Goal: Task Accomplishment & Management: Use online tool/utility

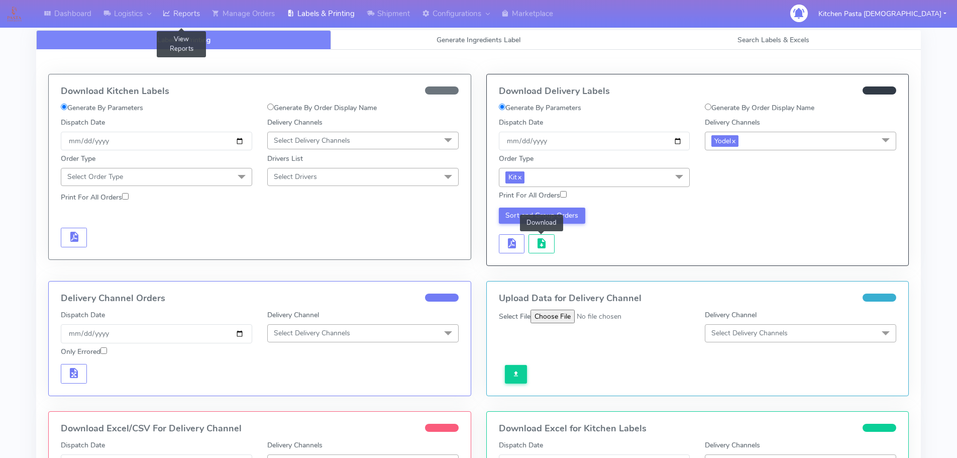
click at [162, 6] on link "Reports" at bounding box center [181, 14] width 49 height 28
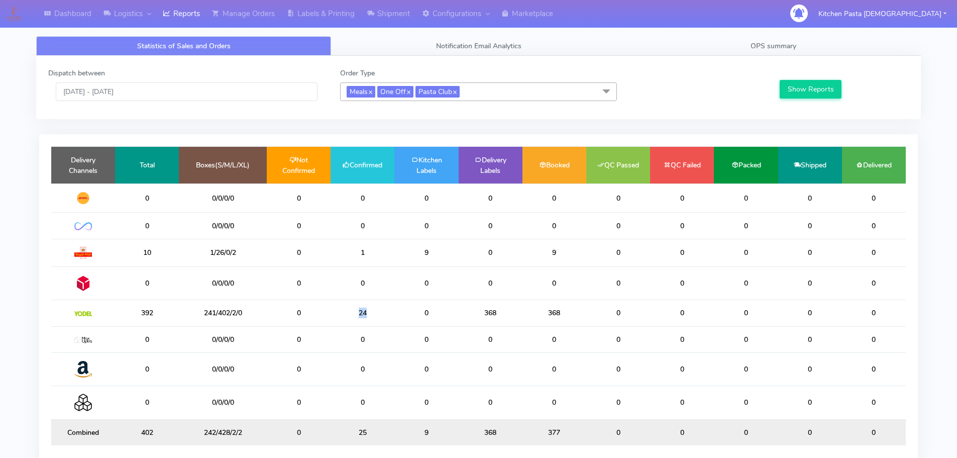
drag, startPoint x: 378, startPoint y: 313, endPoint x: 347, endPoint y: 311, distance: 31.2
click at [347, 311] on td "24" at bounding box center [363, 313] width 64 height 26
click at [386, 9] on link "Shipment" at bounding box center [388, 14] width 55 height 28
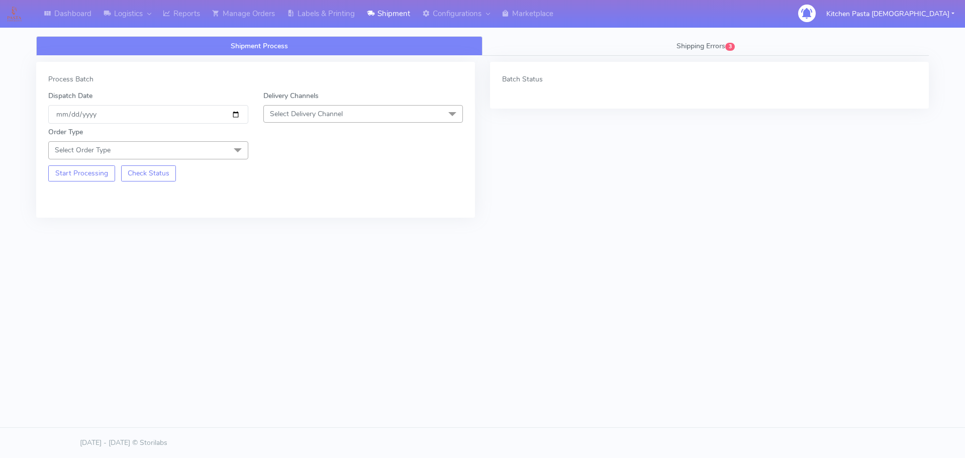
click at [321, 106] on span "Select Delivery Channel" at bounding box center [363, 114] width 200 height 18
click at [291, 225] on div "Yodel" at bounding box center [363, 227] width 189 height 11
click at [248, 148] on div "Order Type Select Order Type Meal Kit Gift QCOM ATAVI" at bounding box center [148, 143] width 215 height 32
click at [226, 147] on span "Select Order Type" at bounding box center [148, 150] width 200 height 18
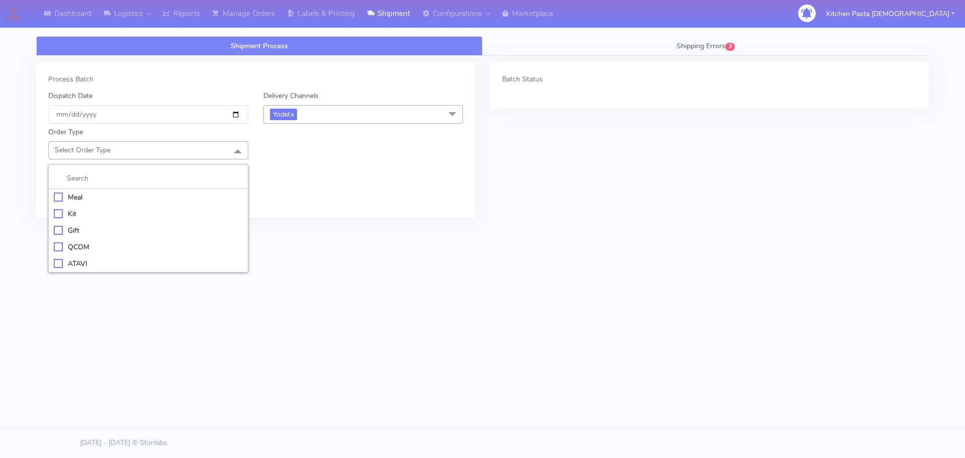
click at [145, 188] on li at bounding box center [148, 178] width 199 height 21
click at [144, 204] on li "Meal" at bounding box center [148, 197] width 199 height 17
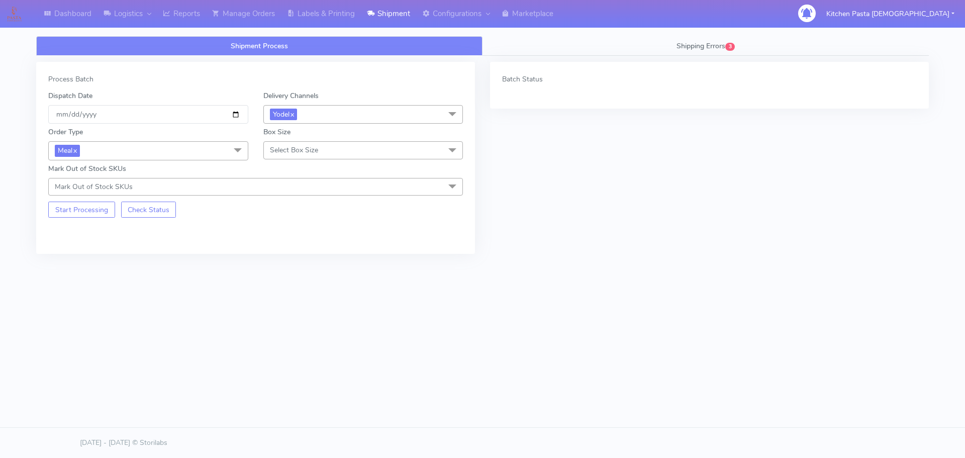
click at [302, 158] on span "Select Box Size" at bounding box center [363, 150] width 200 height 18
click at [305, 229] on div "Medium" at bounding box center [363, 230] width 189 height 11
click at [107, 216] on button "Start Processing" at bounding box center [81, 210] width 67 height 16
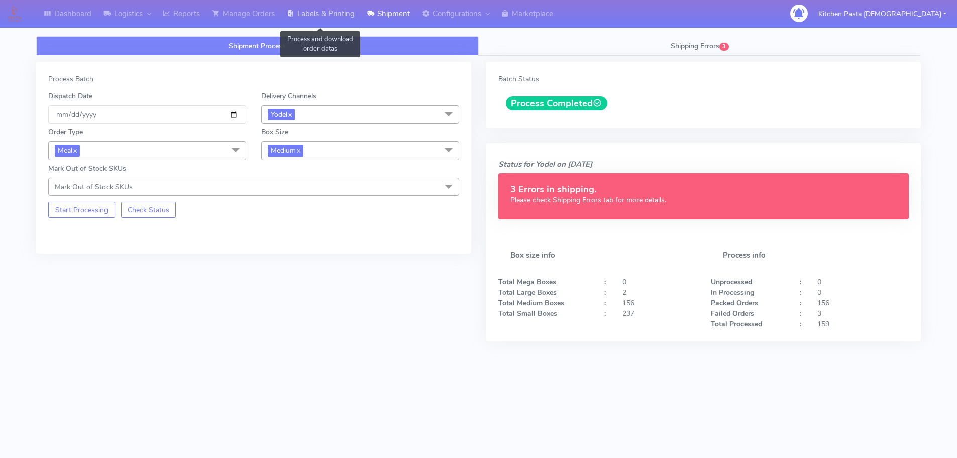
click at [357, 12] on link "Labels & Printing" at bounding box center [321, 14] width 80 height 28
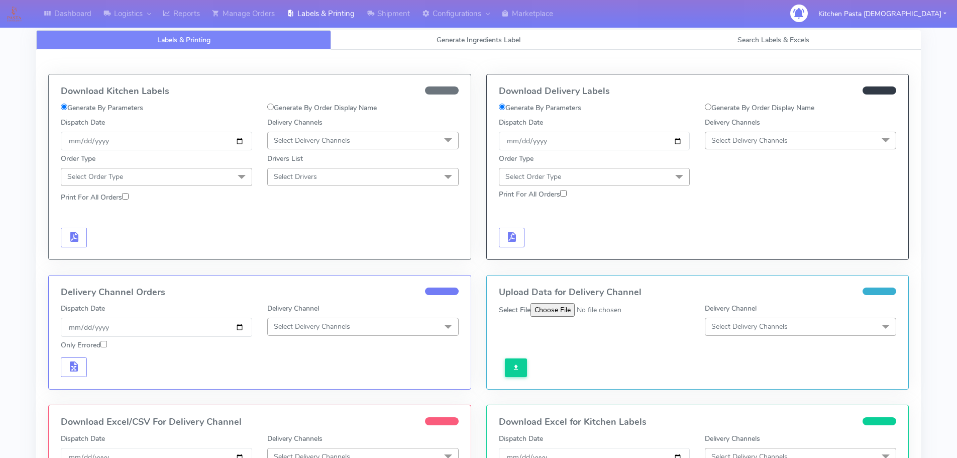
click at [743, 138] on span "Select Delivery Channels" at bounding box center [750, 141] width 76 height 10
click at [745, 247] on li "Yodel" at bounding box center [801, 253] width 190 height 17
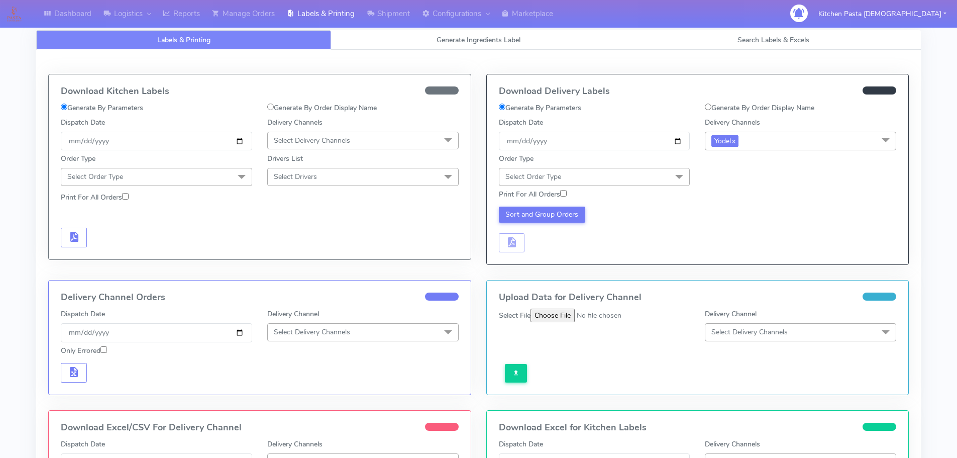
click at [589, 174] on span "Select Order Type" at bounding box center [594, 177] width 191 height 18
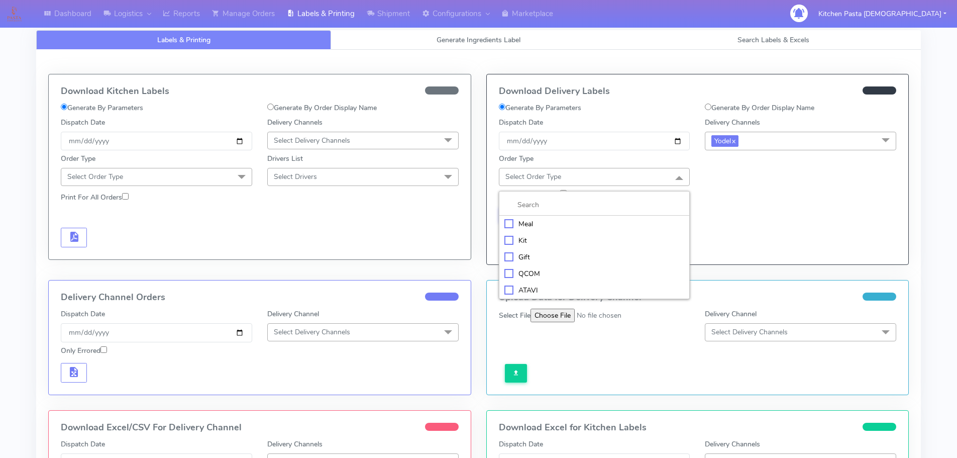
click at [556, 219] on div "Meal" at bounding box center [595, 224] width 180 height 11
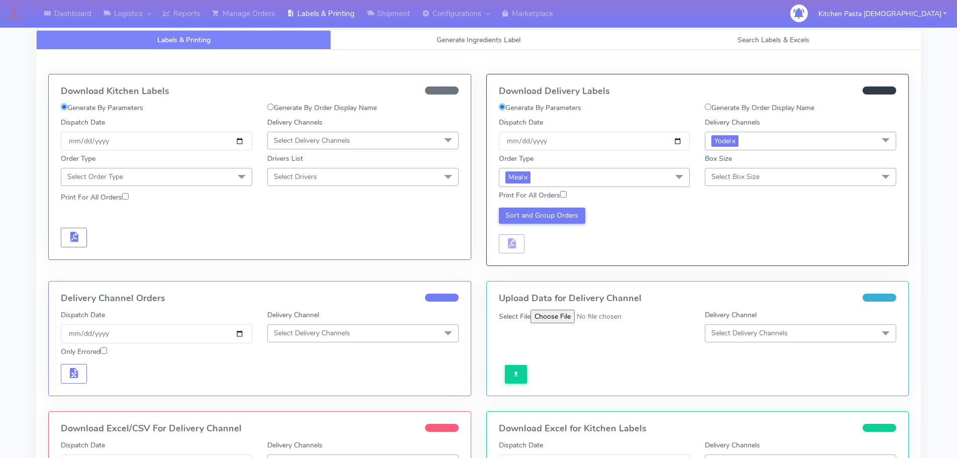
click at [743, 189] on div "Print For All Orders" at bounding box center [698, 196] width 413 height 18
click at [748, 179] on span "Select Box Size" at bounding box center [736, 177] width 48 height 10
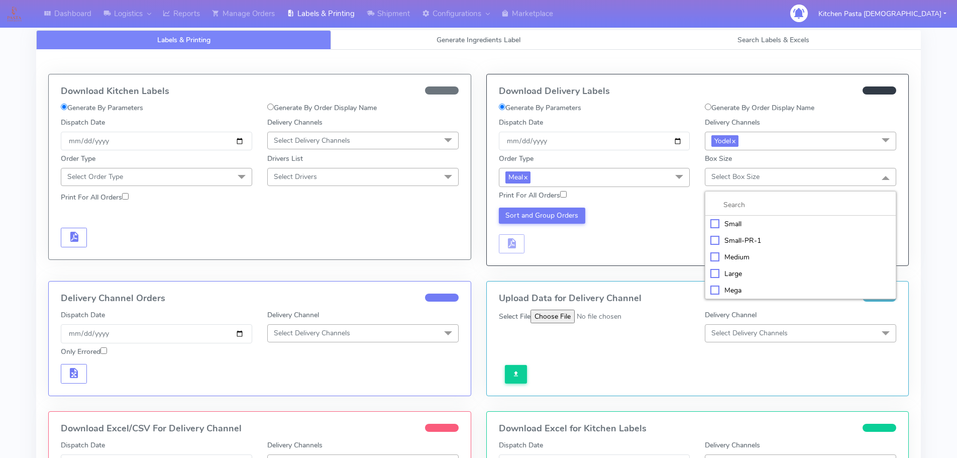
click at [744, 258] on div "Medium" at bounding box center [801, 257] width 180 height 11
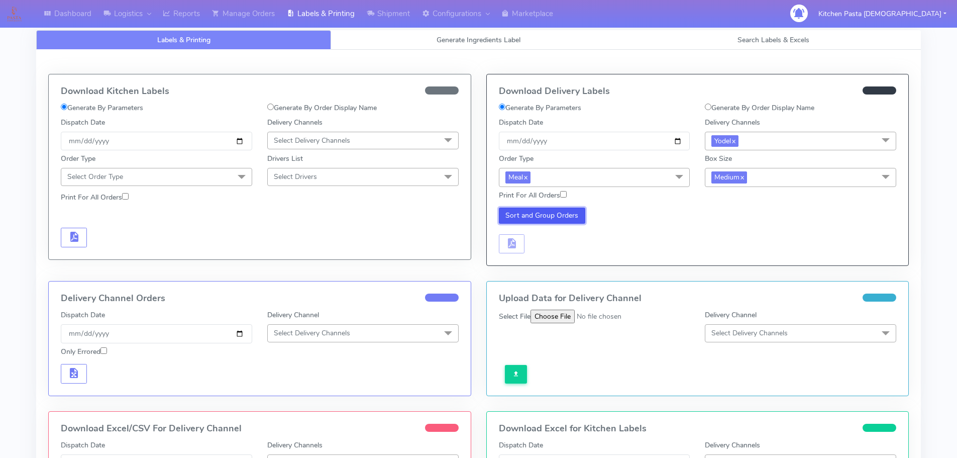
click at [559, 217] on button "Sort and Group Orders" at bounding box center [542, 216] width 87 height 16
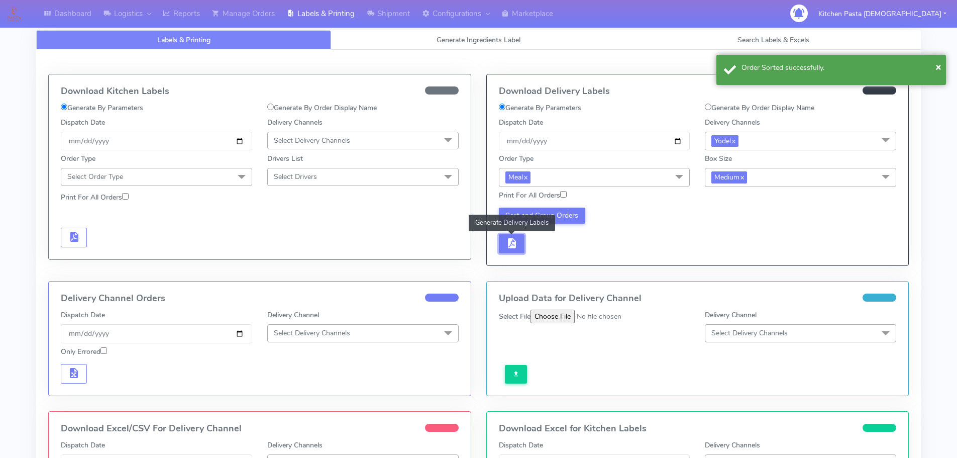
click at [520, 245] on button "button" at bounding box center [512, 244] width 26 height 20
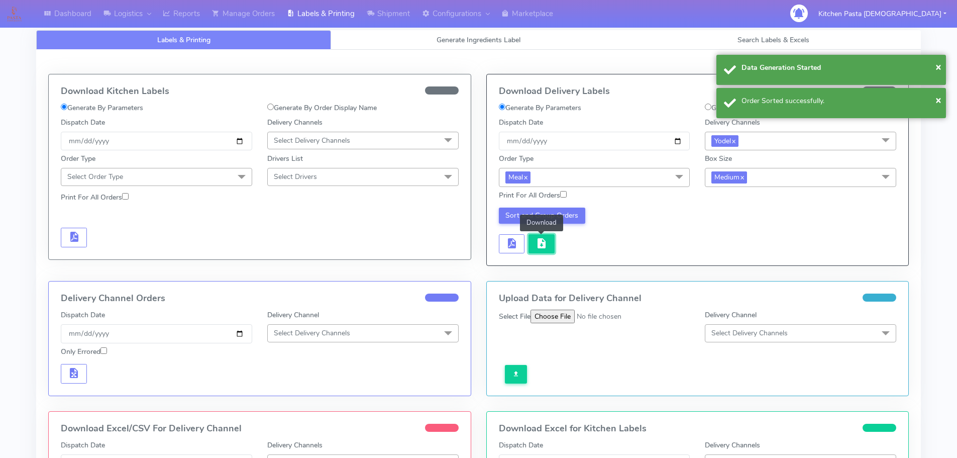
click at [549, 246] on button "button" at bounding box center [542, 244] width 26 height 20
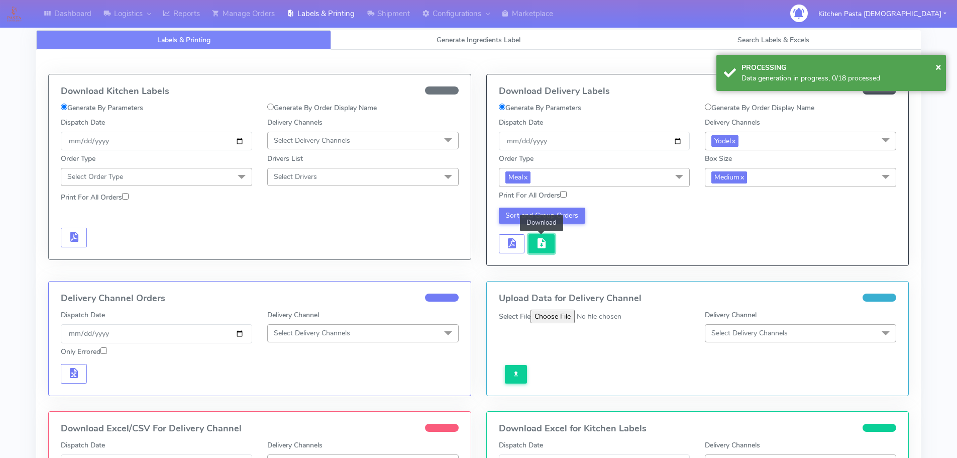
click at [541, 244] on span "button" at bounding box center [542, 246] width 12 height 10
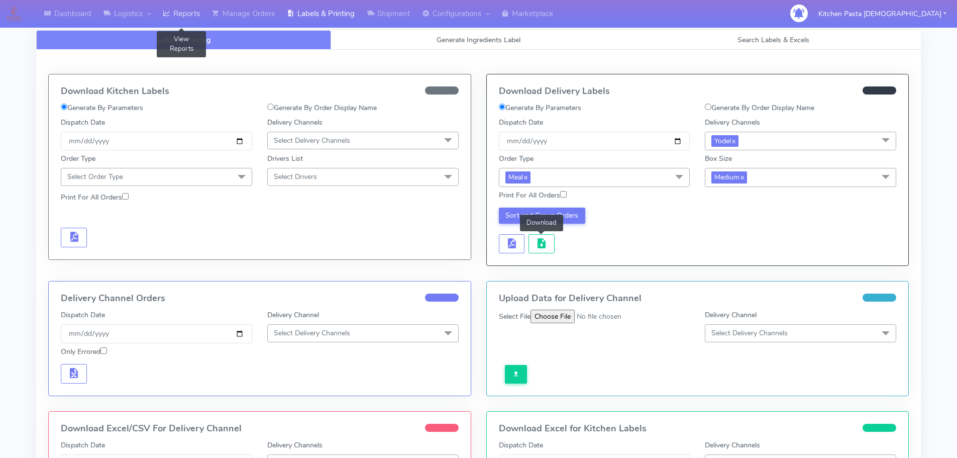
click at [170, 16] on icon at bounding box center [167, 14] width 8 height 10
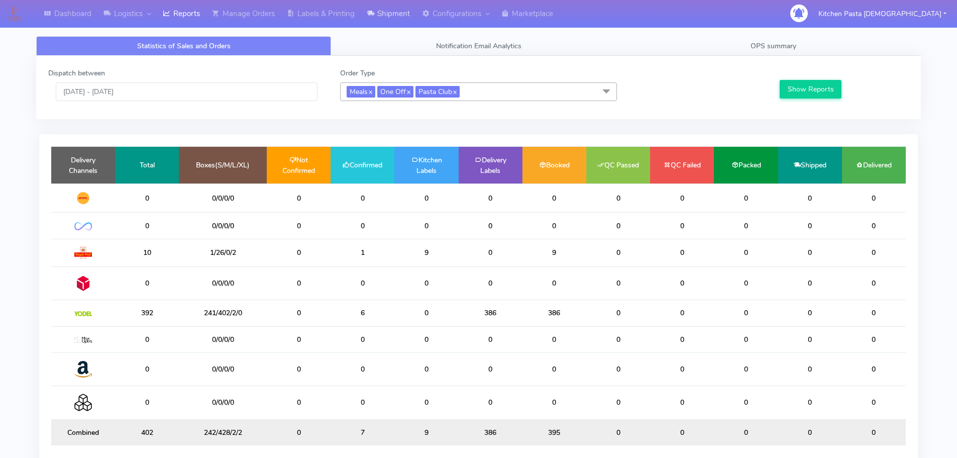
click at [407, 22] on link "Shipment" at bounding box center [388, 14] width 55 height 28
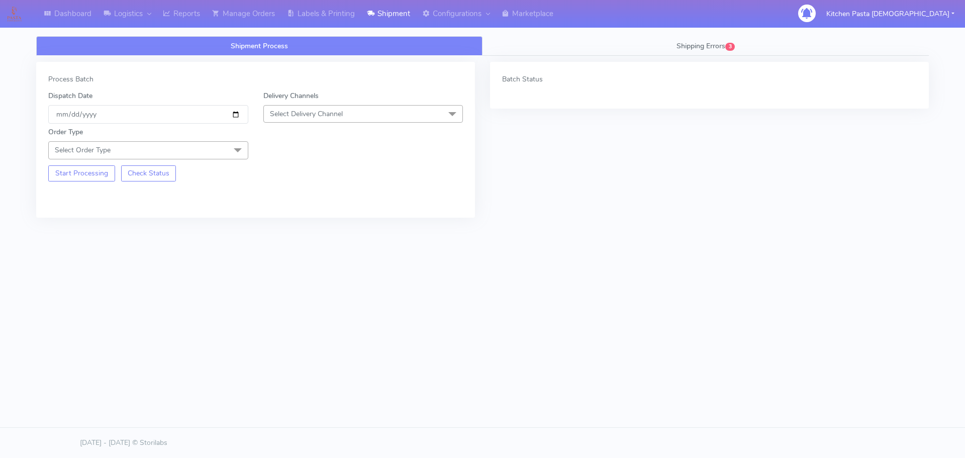
click at [341, 127] on div "Order Type Select Order Type Meal Kit Gift QCOM ATAVI" at bounding box center [256, 141] width 430 height 35
click at [347, 119] on span "Select Delivery Channel" at bounding box center [363, 114] width 200 height 18
drag, startPoint x: 295, startPoint y: 225, endPoint x: 220, endPoint y: 191, distance: 81.9
click at [294, 225] on div "Yodel" at bounding box center [363, 227] width 189 height 11
click at [208, 155] on span "Select Order Type" at bounding box center [148, 150] width 200 height 18
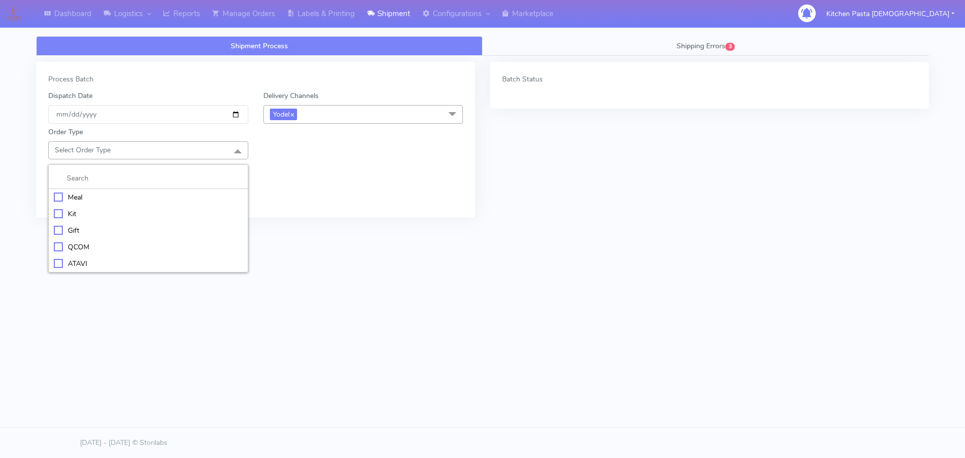
click at [133, 196] on div "Meal" at bounding box center [148, 197] width 189 height 11
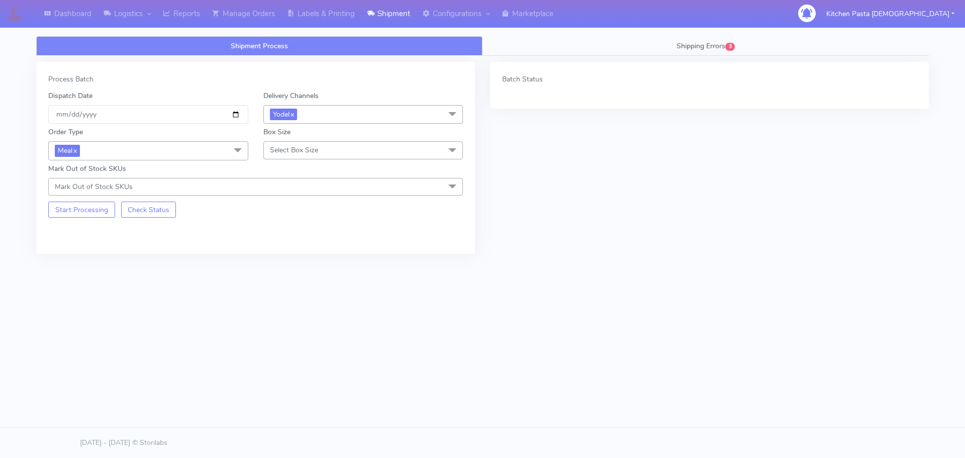
click at [303, 148] on span "Select Box Size" at bounding box center [294, 150] width 48 height 10
click at [295, 190] on li "Small" at bounding box center [363, 197] width 199 height 17
click at [89, 212] on button "Start Processing" at bounding box center [81, 210] width 67 height 16
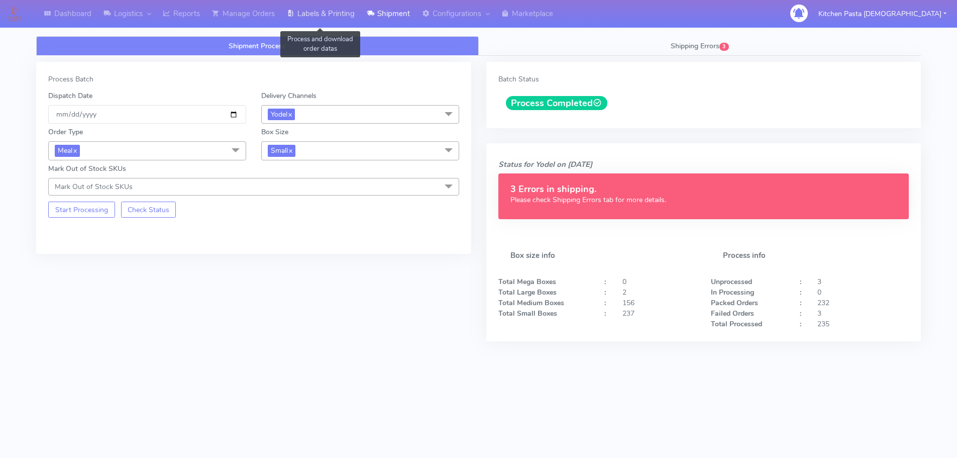
click at [313, 18] on link "Labels & Printing" at bounding box center [321, 14] width 80 height 28
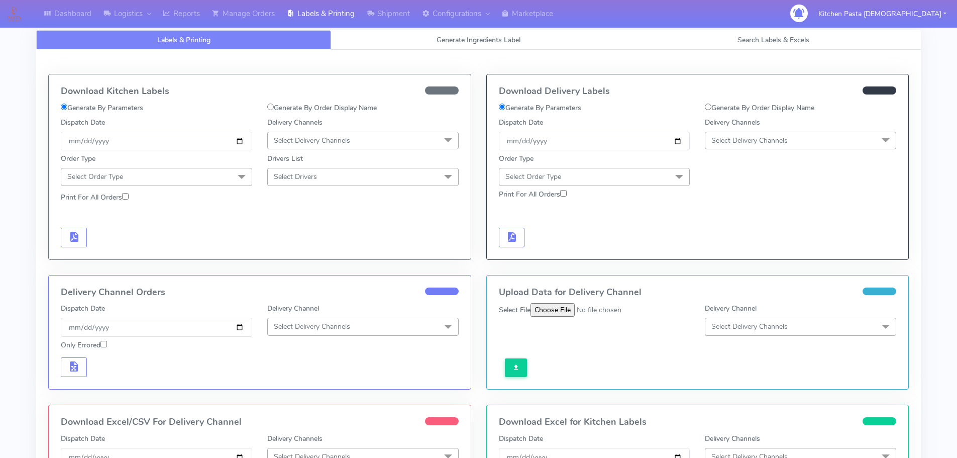
click at [743, 138] on span "Select Delivery Channels" at bounding box center [750, 141] width 76 height 10
click at [723, 251] on div "Yodel" at bounding box center [801, 253] width 180 height 11
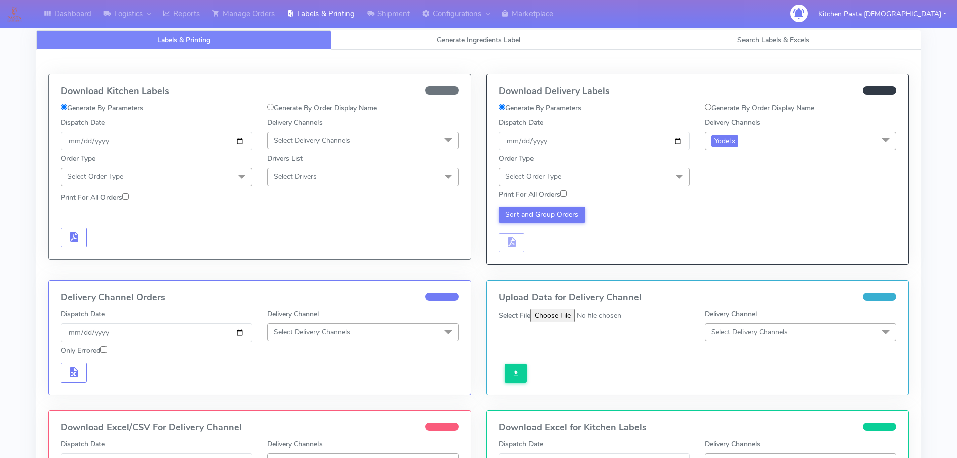
click at [652, 168] on span "Select Order Type" at bounding box center [594, 177] width 191 height 18
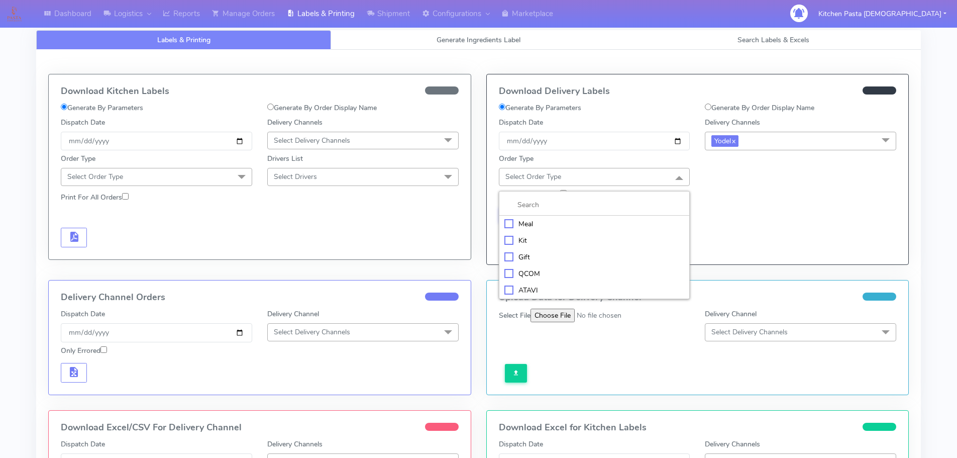
click at [571, 227] on div "Meal" at bounding box center [595, 224] width 180 height 11
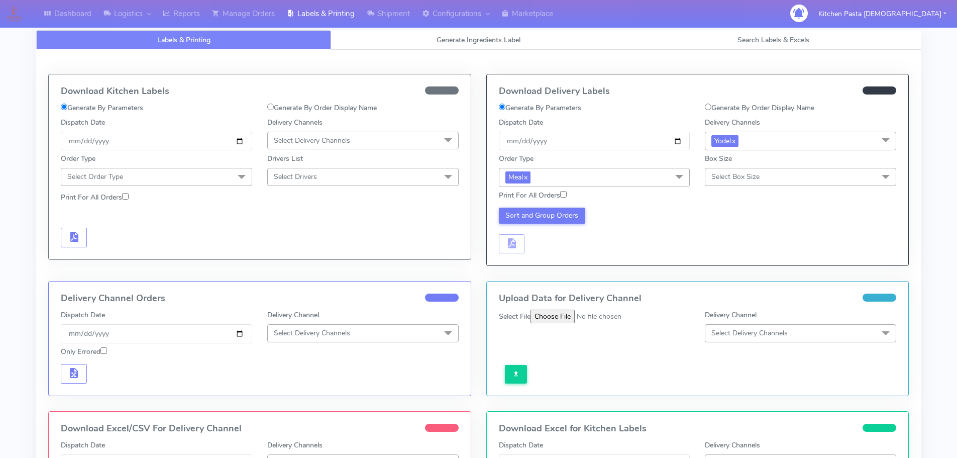
click at [717, 174] on span "Select Box Size" at bounding box center [736, 177] width 48 height 10
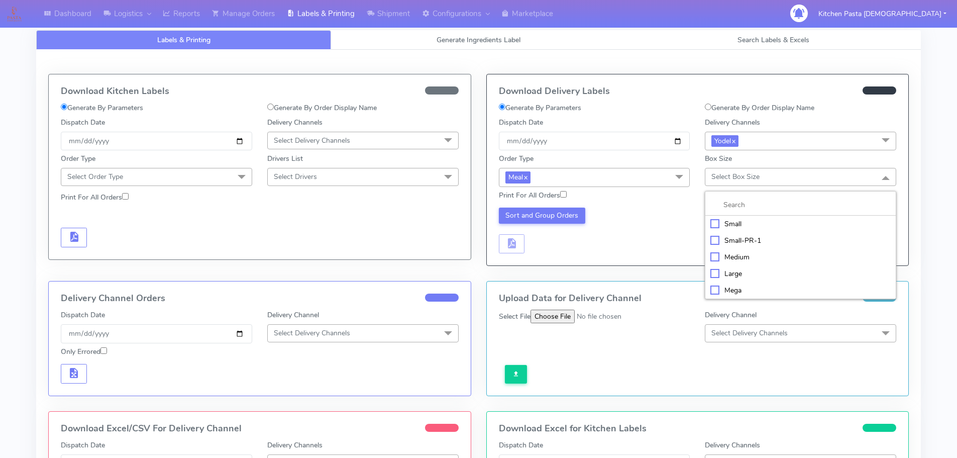
click at [720, 216] on li "Small" at bounding box center [801, 224] width 190 height 17
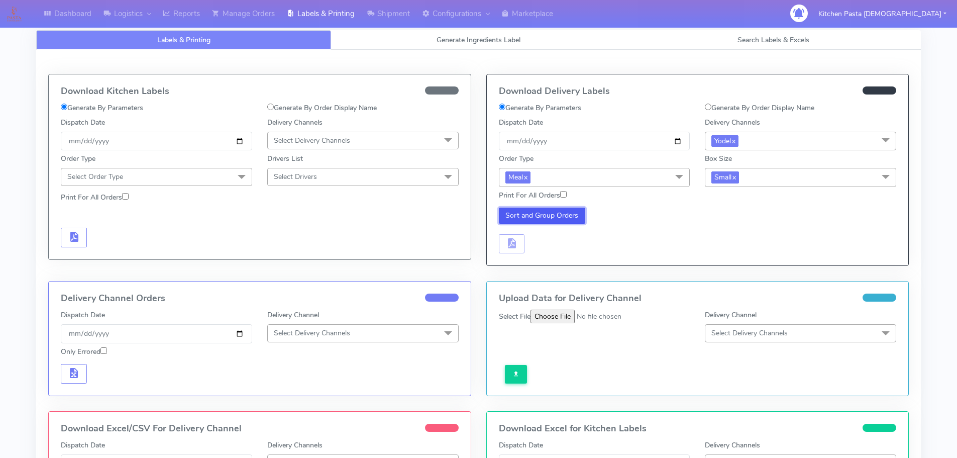
click at [567, 214] on button "Sort and Group Orders" at bounding box center [542, 216] width 87 height 16
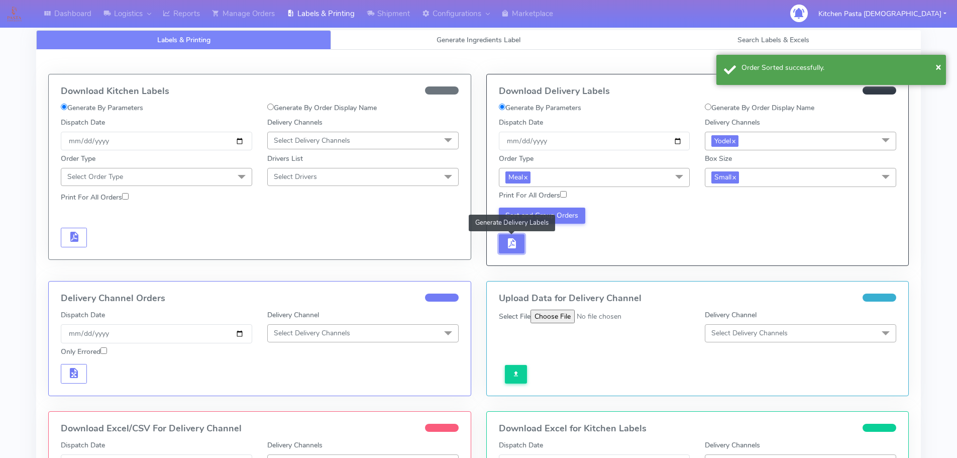
click at [515, 251] on button "button" at bounding box center [512, 244] width 26 height 20
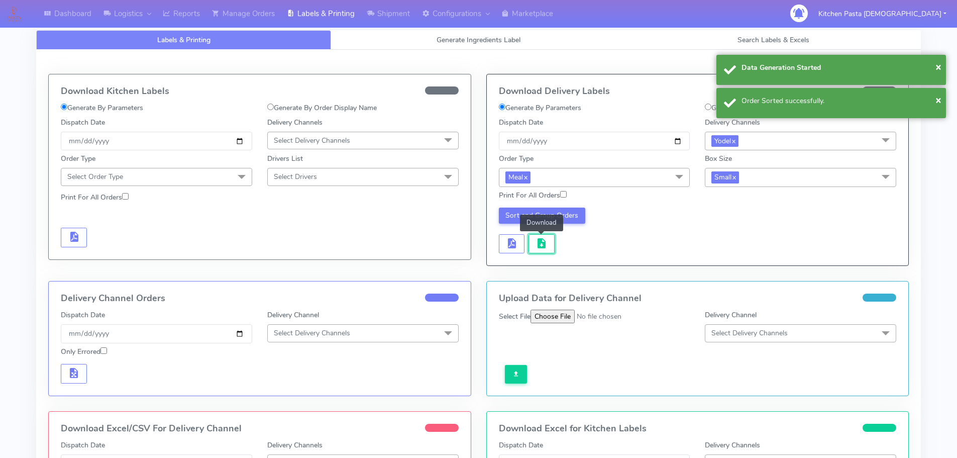
click at [541, 250] on button "button" at bounding box center [542, 244] width 26 height 20
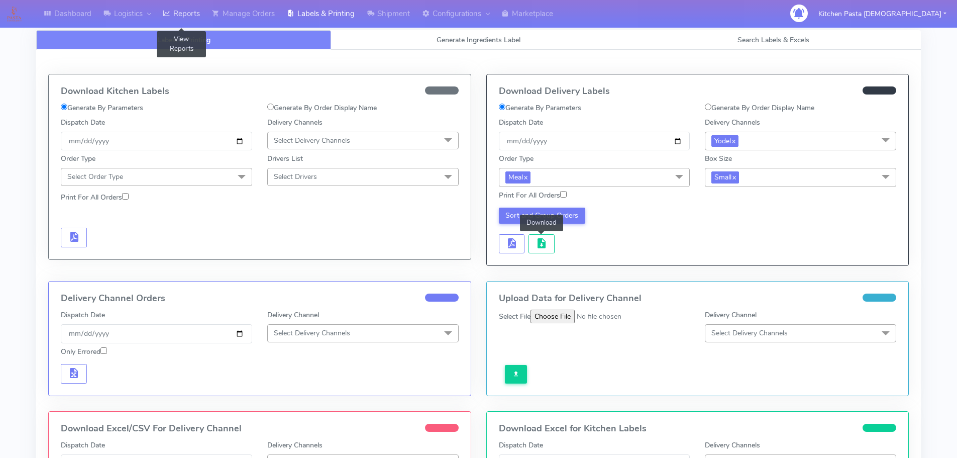
click at [181, 9] on link "Reports" at bounding box center [181, 14] width 49 height 28
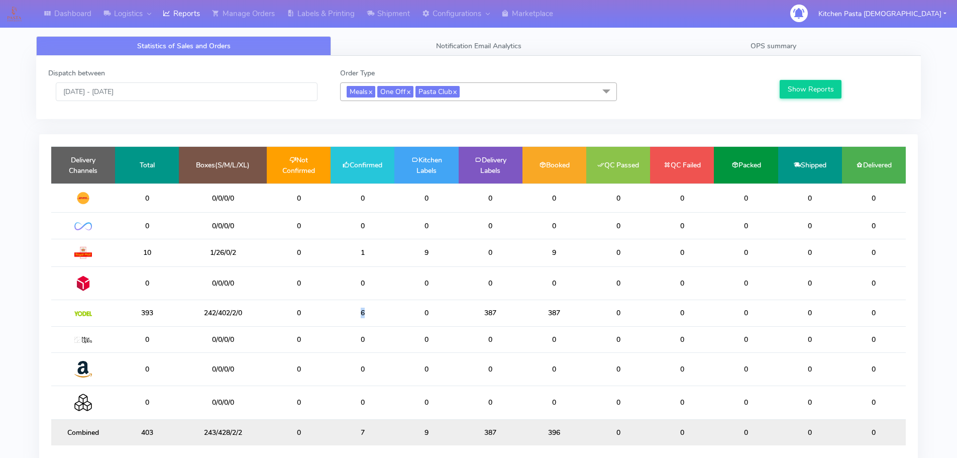
drag, startPoint x: 390, startPoint y: 313, endPoint x: 337, endPoint y: 322, distance: 53.6
click at [337, 322] on td "6" at bounding box center [363, 313] width 64 height 26
click at [342, 322] on td "6" at bounding box center [363, 313] width 64 height 26
click at [289, 16] on icon at bounding box center [291, 14] width 8 height 10
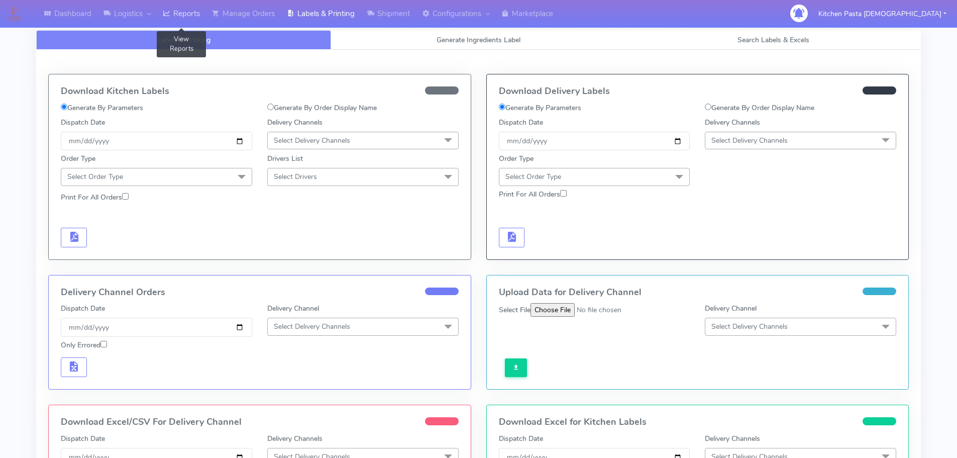
click at [181, 11] on link "Reports" at bounding box center [181, 14] width 49 height 28
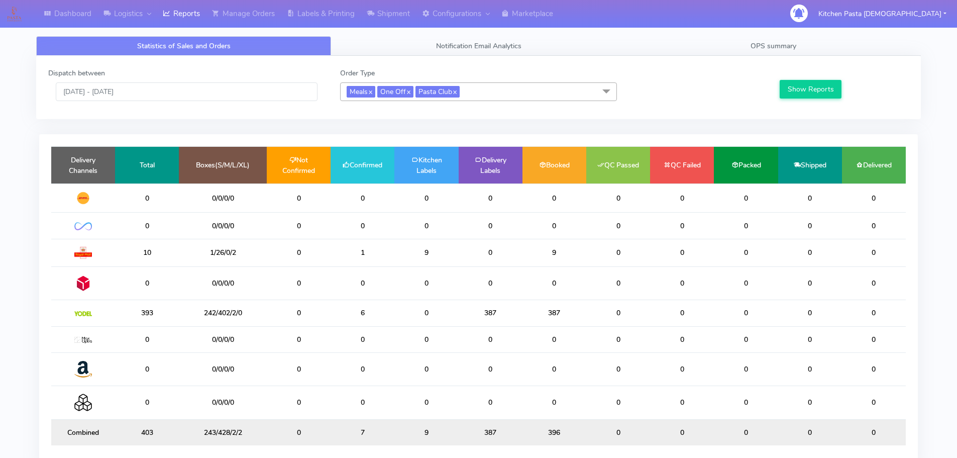
click at [362, 31] on div "Statistics of Sales and Orders Notification Email Analytics OPS summary Dispatc…" at bounding box center [479, 257] width 900 height 454
click at [352, 16] on link "Labels & Printing" at bounding box center [321, 14] width 80 height 28
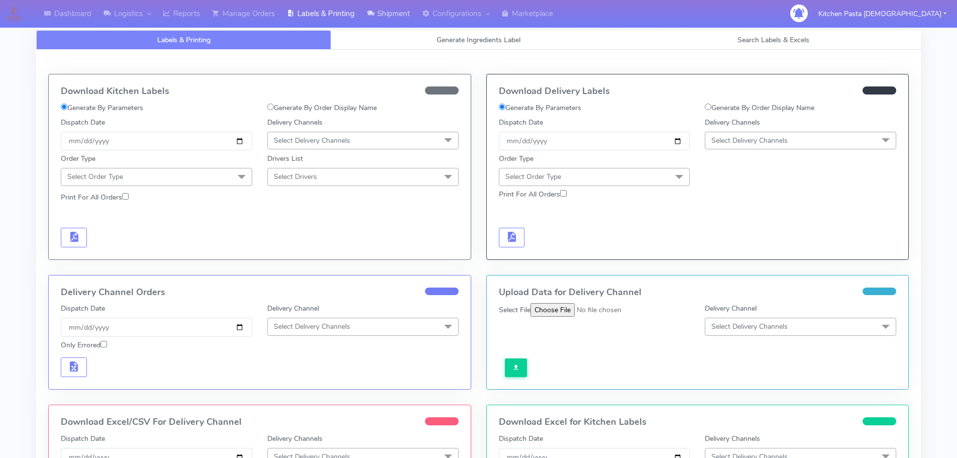
click at [403, 19] on link "Shipment" at bounding box center [388, 14] width 55 height 28
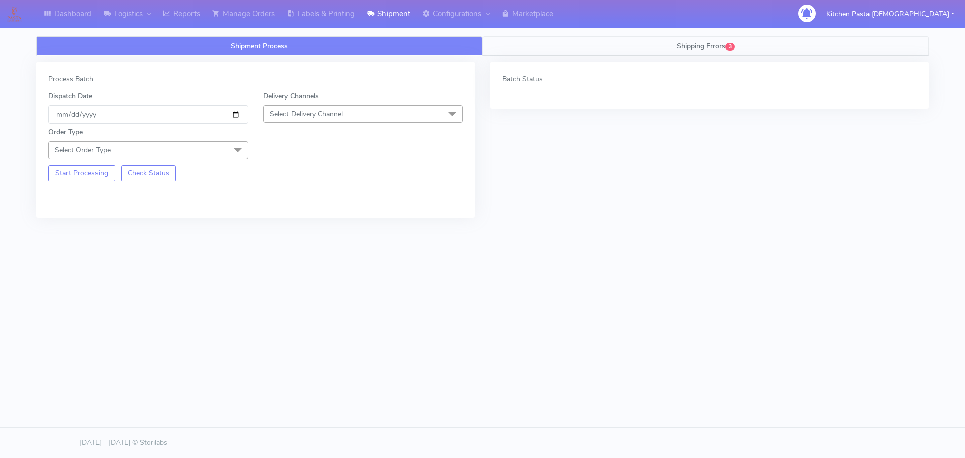
click at [684, 41] on span "Shipping Errors" at bounding box center [700, 46] width 49 height 10
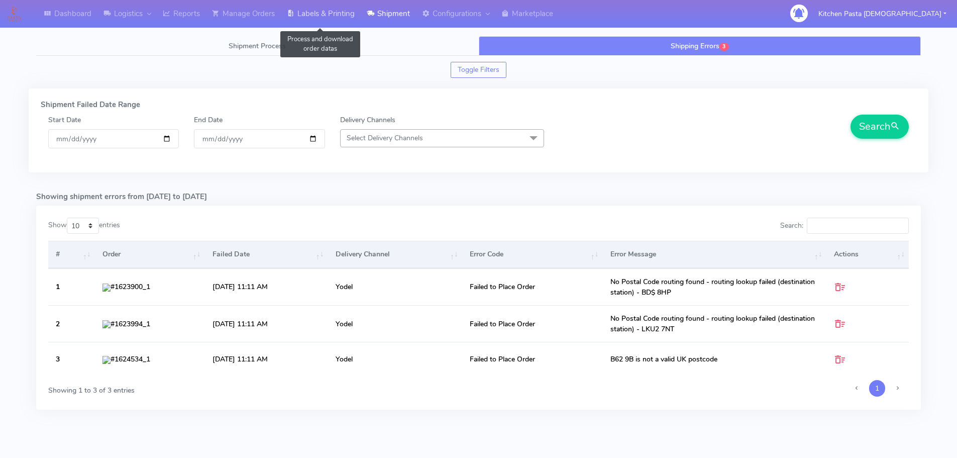
click at [328, 11] on link "Labels & Printing" at bounding box center [321, 14] width 80 height 28
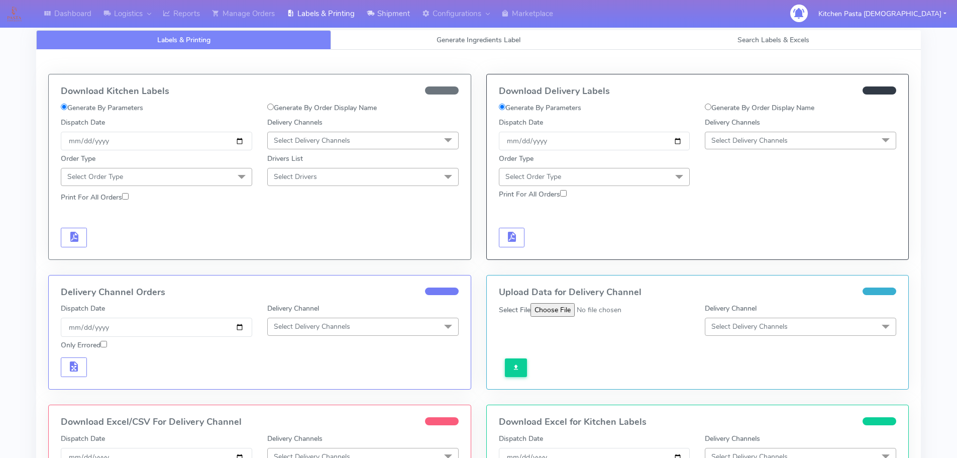
click at [382, 24] on link "Shipment" at bounding box center [388, 14] width 55 height 28
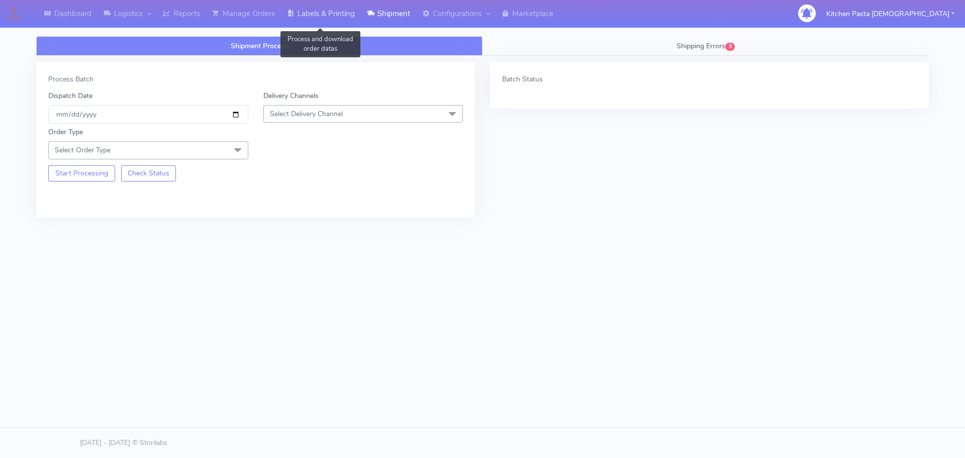
click at [320, 18] on link "Labels & Printing" at bounding box center [321, 14] width 80 height 28
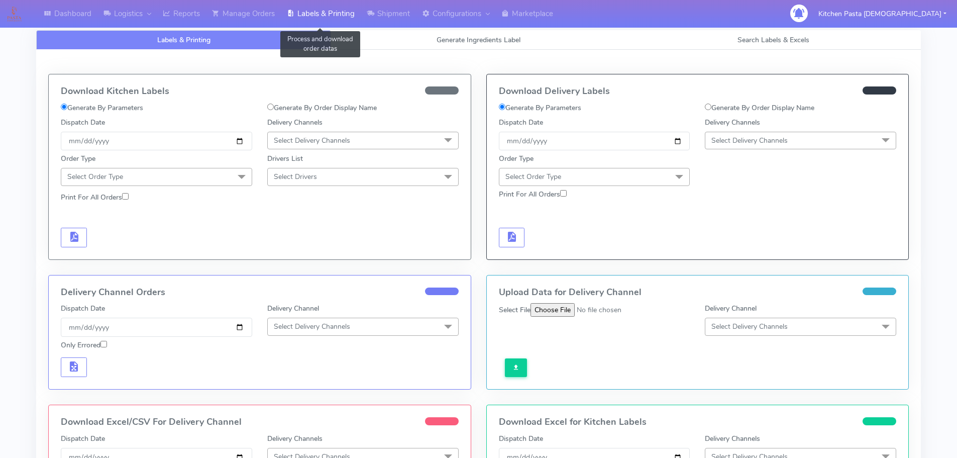
click at [361, 12] on link "Labels & Printing" at bounding box center [321, 14] width 80 height 28
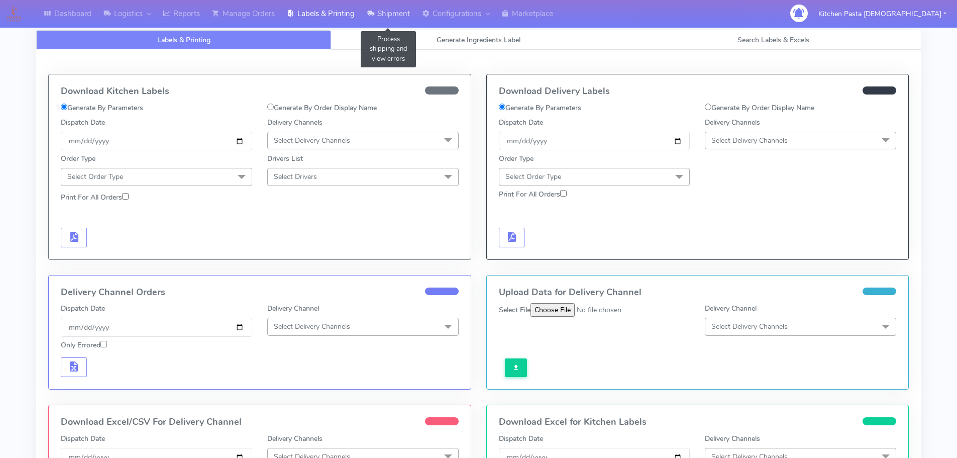
click at [381, 9] on link "Shipment" at bounding box center [388, 14] width 55 height 28
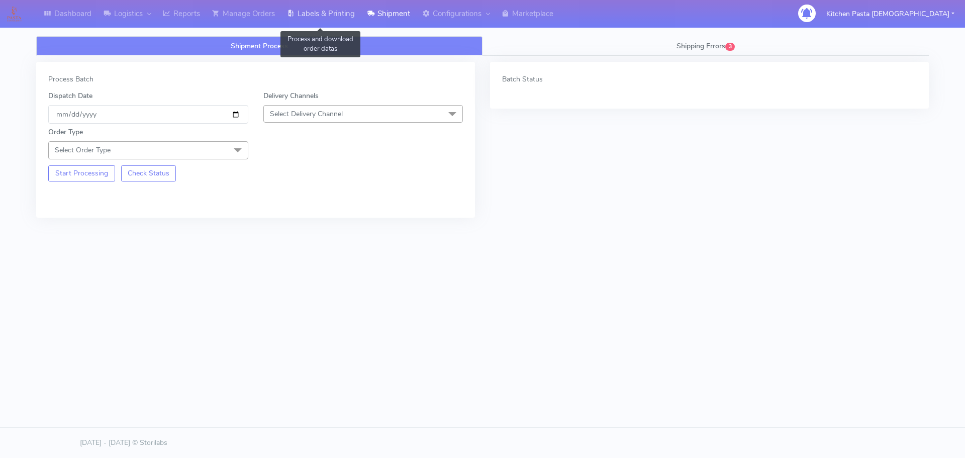
click at [317, 22] on link "Labels & Printing" at bounding box center [321, 14] width 80 height 28
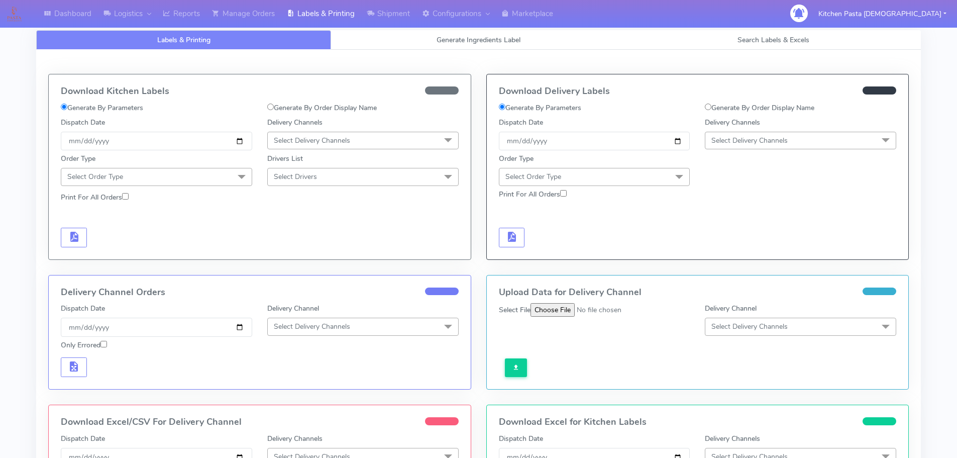
click at [304, 144] on span "Select Delivery Channels" at bounding box center [312, 141] width 76 height 10
click at [290, 255] on div "Yodel" at bounding box center [363, 253] width 180 height 11
click at [301, 136] on span "Yodel x" at bounding box center [287, 141] width 27 height 12
click at [309, 221] on div "Royal Mail" at bounding box center [363, 221] width 180 height 11
click at [192, 184] on span "Select Order Type" at bounding box center [156, 177] width 191 height 18
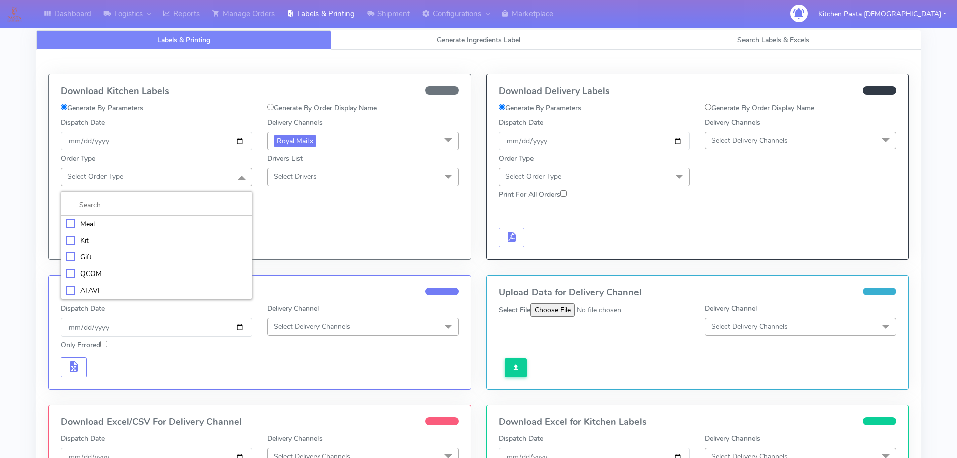
click at [151, 221] on div "Meal" at bounding box center [156, 224] width 180 height 11
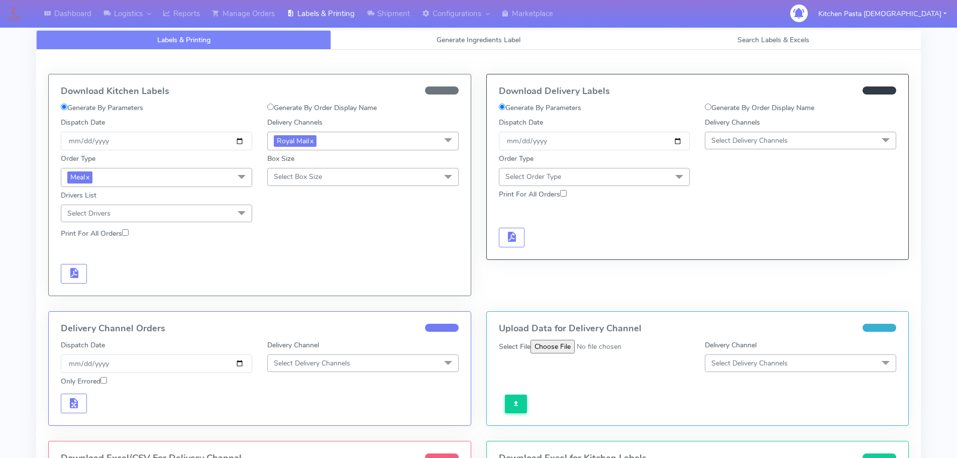
click at [283, 167] on div "Box Size Select Box Size Small Small-PR-1 Medium Large Mega" at bounding box center [363, 168] width 207 height 36
click at [321, 174] on span "Select Box Size" at bounding box center [298, 177] width 48 height 10
click at [302, 257] on div "Medium" at bounding box center [363, 257] width 180 height 11
click at [86, 269] on button "button" at bounding box center [74, 274] width 26 height 20
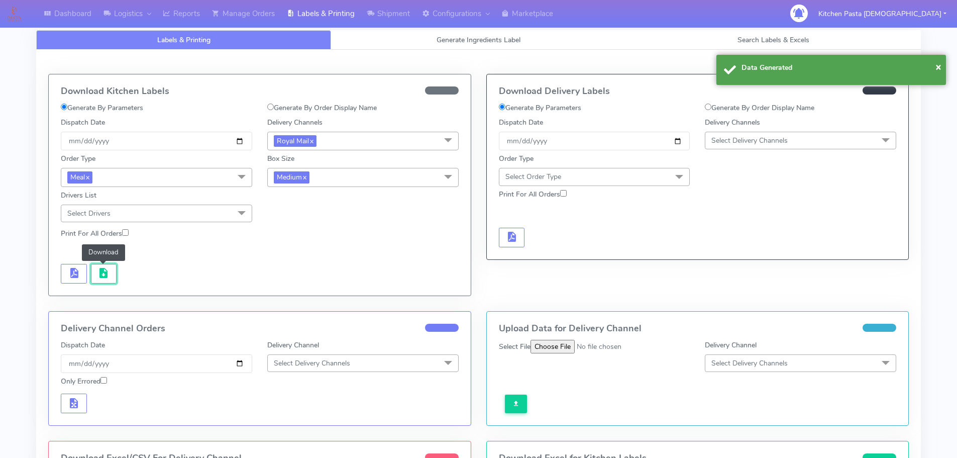
click at [104, 273] on span "button" at bounding box center [104, 275] width 12 height 10
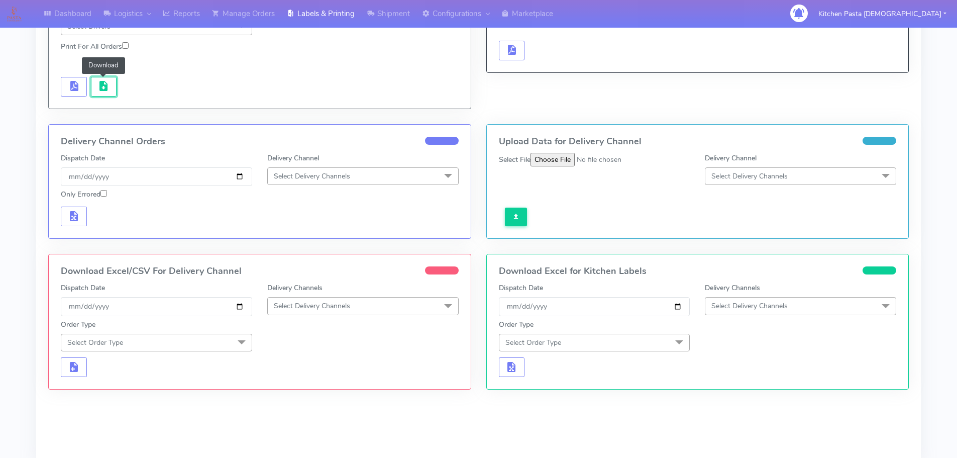
scroll to position [239, 0]
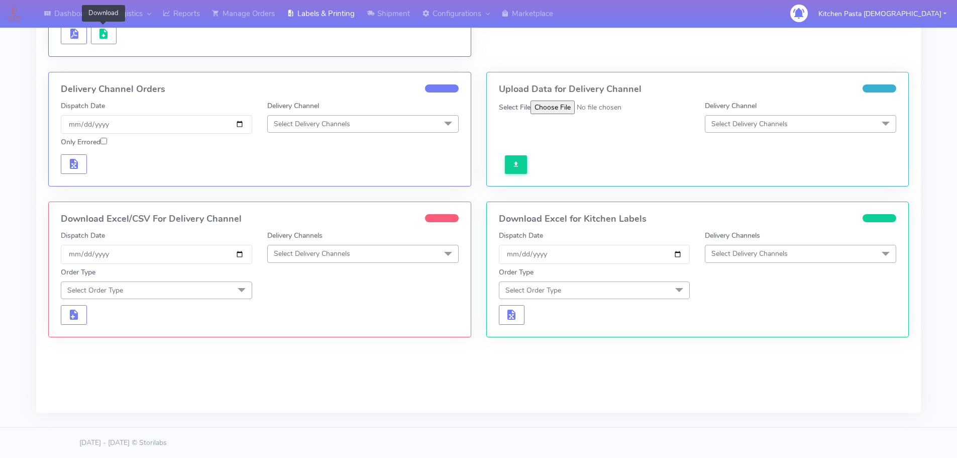
click at [338, 247] on span "Select Delivery Channels" at bounding box center [362, 254] width 191 height 18
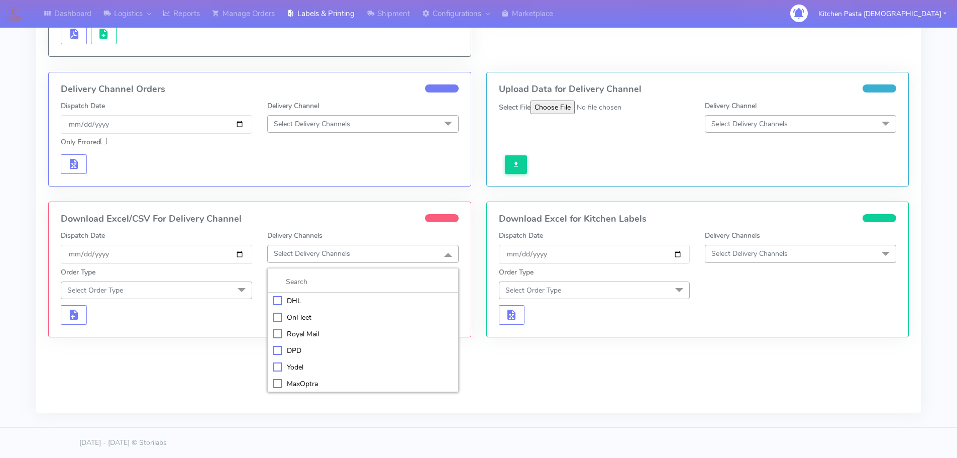
click at [310, 336] on div "Royal Mail" at bounding box center [363, 334] width 180 height 11
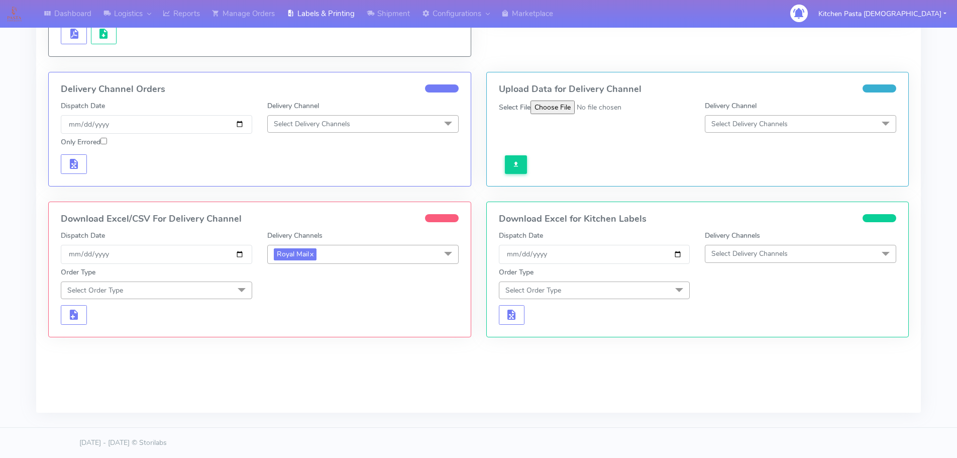
click at [215, 301] on form "Dispatch Date [DATE] Delivery Channels Royal Mail x DHL OnFleet Royal Mail DPD …" at bounding box center [260, 277] width 398 height 94
click at [189, 294] on span "Select Order Type" at bounding box center [156, 290] width 191 height 18
click at [127, 332] on div "Meal" at bounding box center [156, 337] width 180 height 11
click at [287, 285] on span "Select Box Size" at bounding box center [298, 290] width 48 height 10
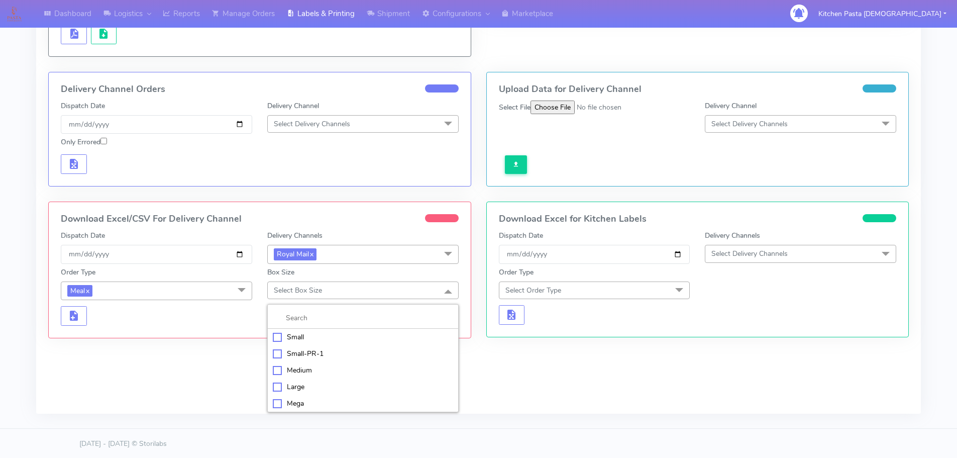
click at [300, 370] on div "Medium" at bounding box center [363, 370] width 180 height 11
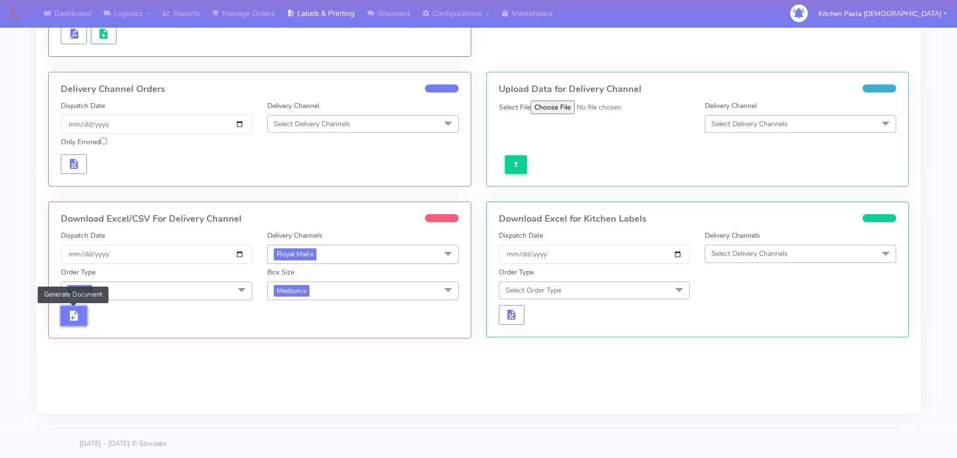
click at [66, 325] on button "button" at bounding box center [74, 316] width 26 height 20
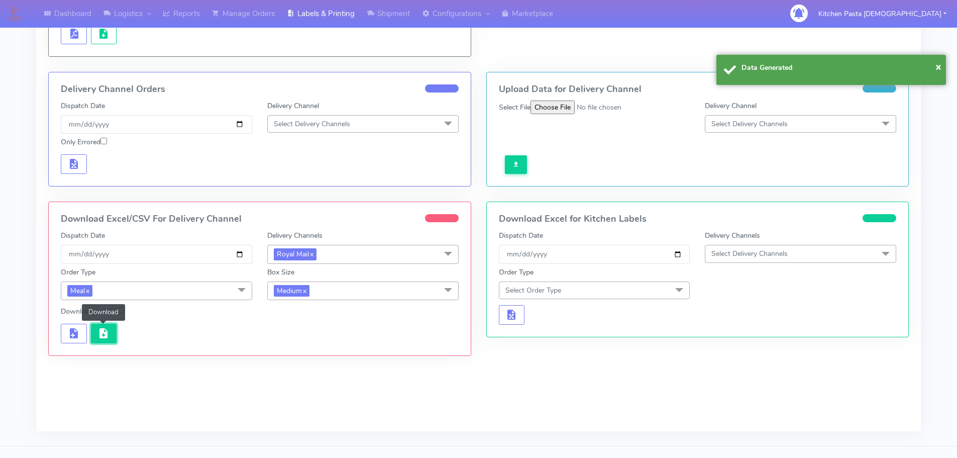
click at [103, 333] on span "button" at bounding box center [104, 336] width 12 height 10
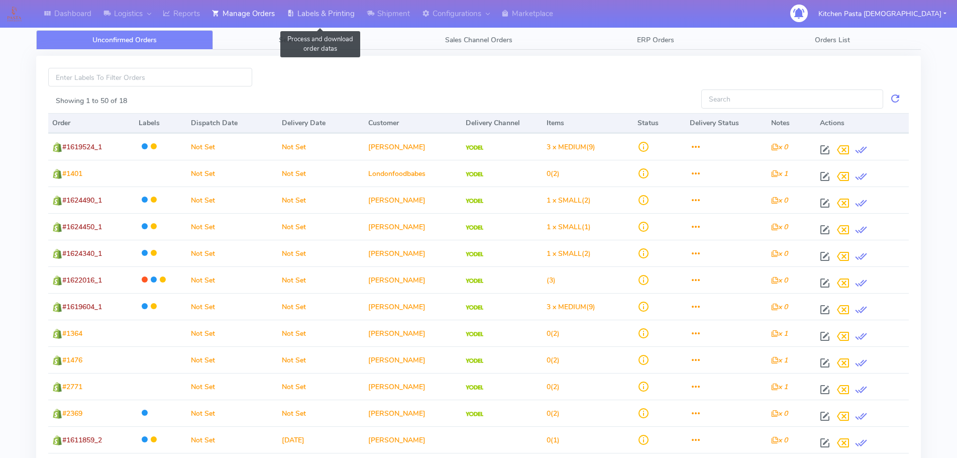
click at [317, 12] on link "Labels & Printing" at bounding box center [321, 14] width 80 height 28
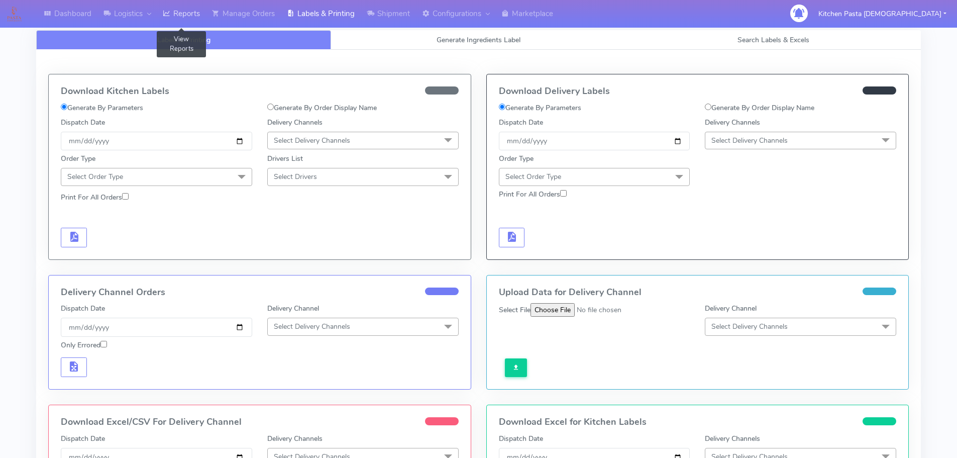
click at [194, 8] on link "Reports" at bounding box center [181, 14] width 49 height 28
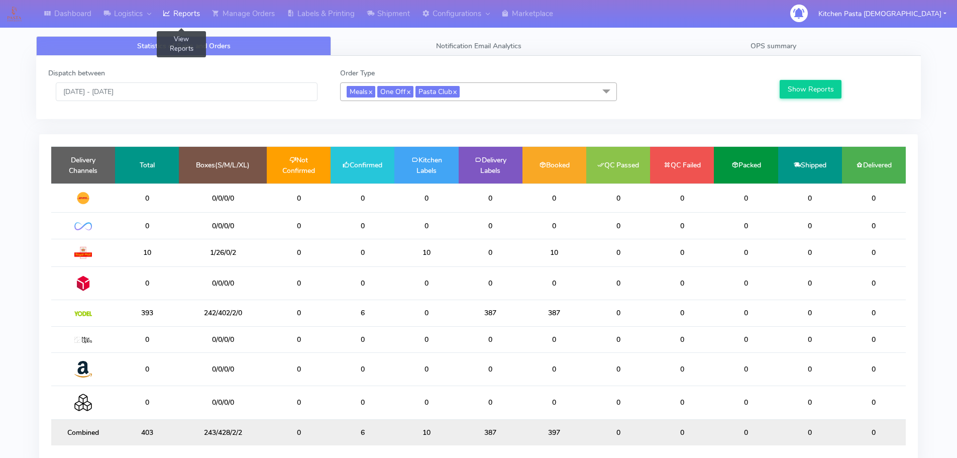
drag, startPoint x: 362, startPoint y: 35, endPoint x: 357, endPoint y: 34, distance: 5.6
click at [362, 35] on div "Statistics of Sales and Orders Notification Email Analytics OPS summary Dispatc…" at bounding box center [479, 257] width 900 height 454
click at [325, 26] on link "Labels & Printing" at bounding box center [321, 14] width 80 height 28
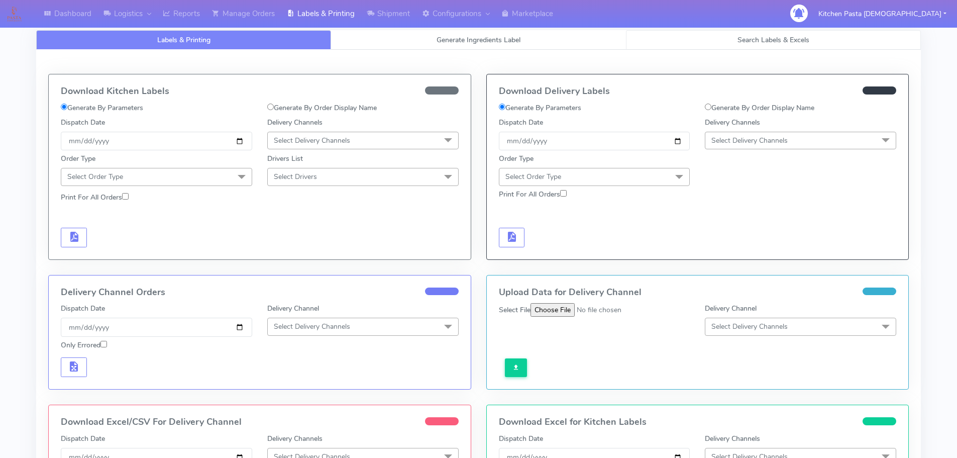
click at [772, 42] on span "Search Labels & Excels" at bounding box center [774, 40] width 72 height 10
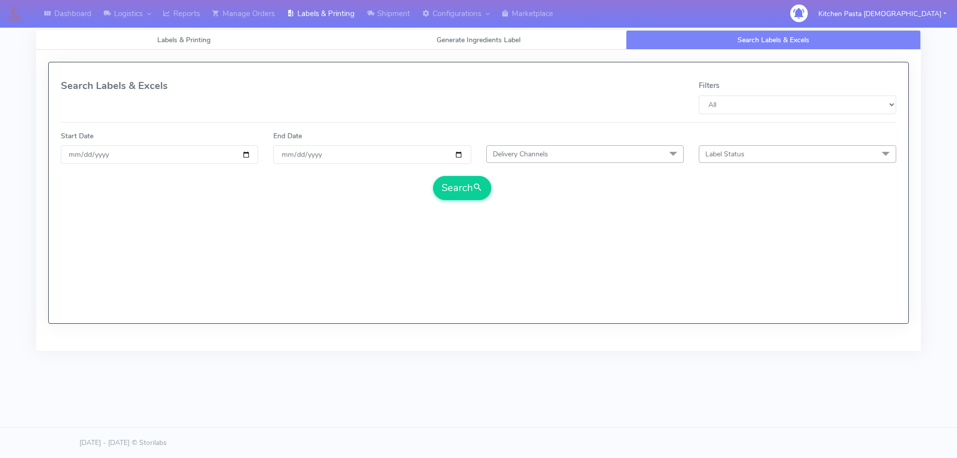
select select "All"
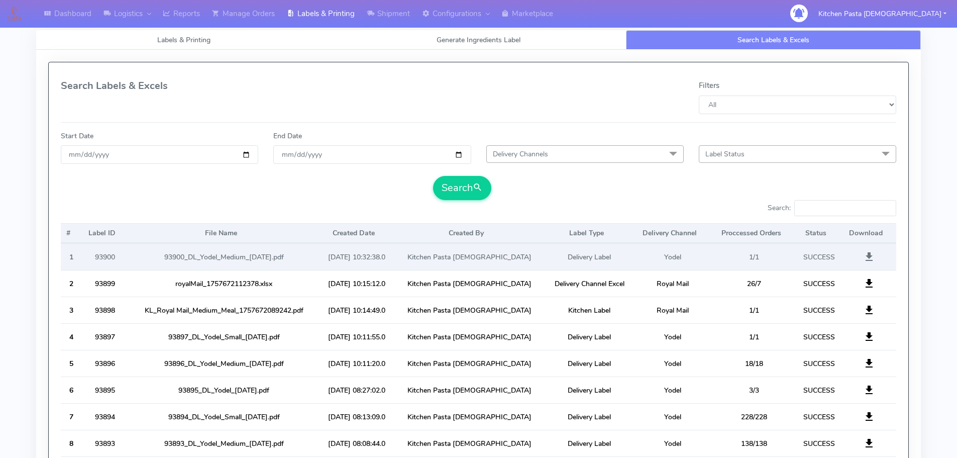
click at [870, 259] on span at bounding box center [869, 259] width 12 height 10
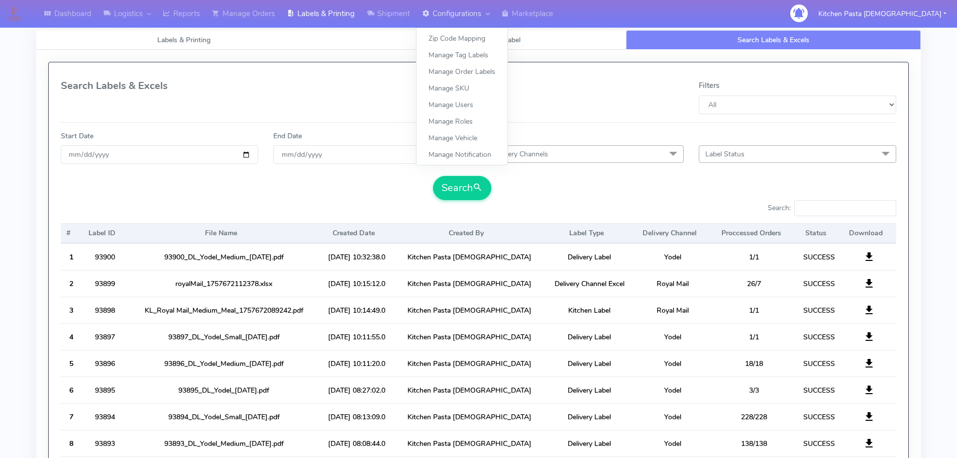
click at [420, 16] on link "Configurations" at bounding box center [455, 14] width 79 height 28
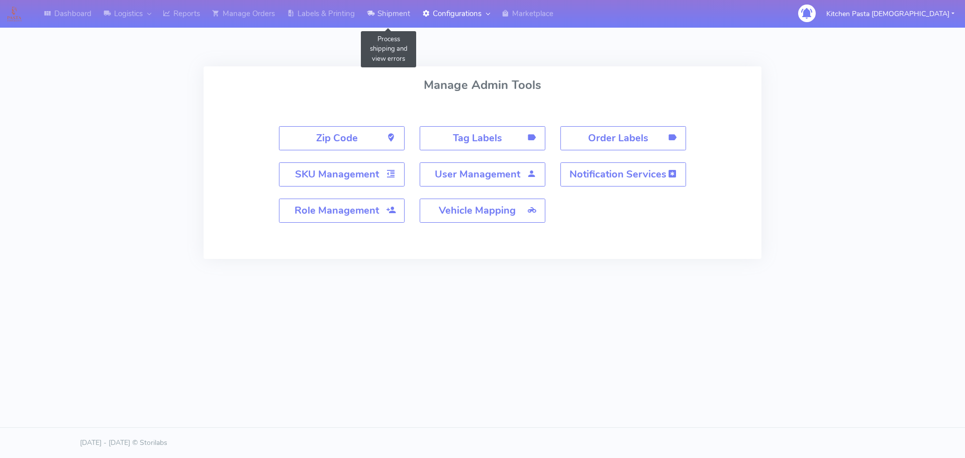
click at [374, 16] on icon at bounding box center [371, 14] width 8 height 10
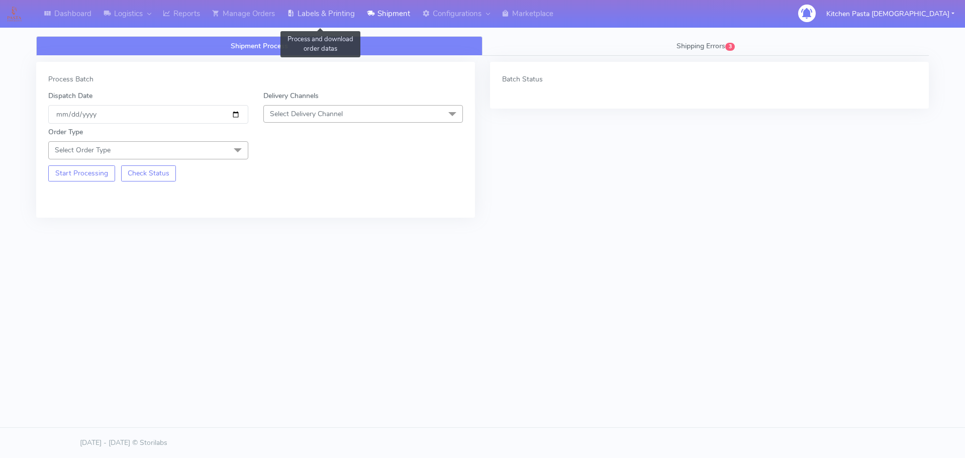
click at [315, 6] on link "Labels & Printing" at bounding box center [321, 14] width 80 height 28
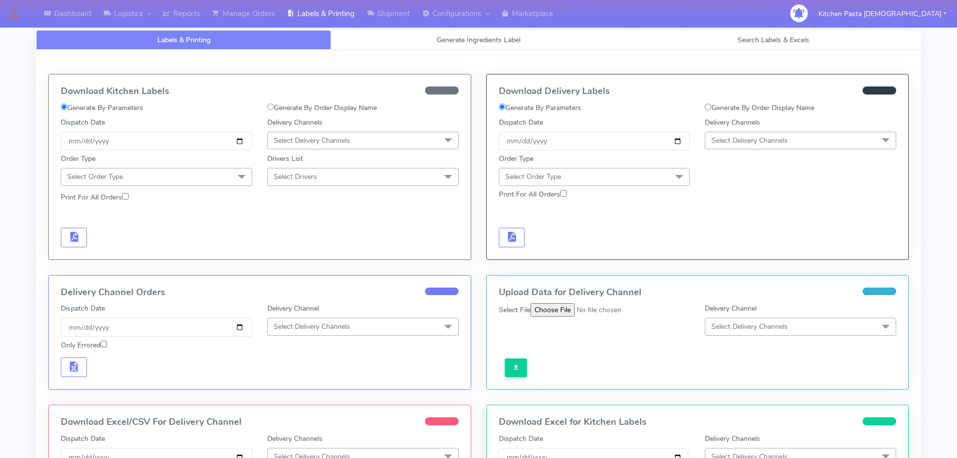
click at [812, 139] on span "Select Delivery Channels" at bounding box center [800, 141] width 191 height 18
click at [742, 251] on div "Yodel" at bounding box center [801, 253] width 180 height 11
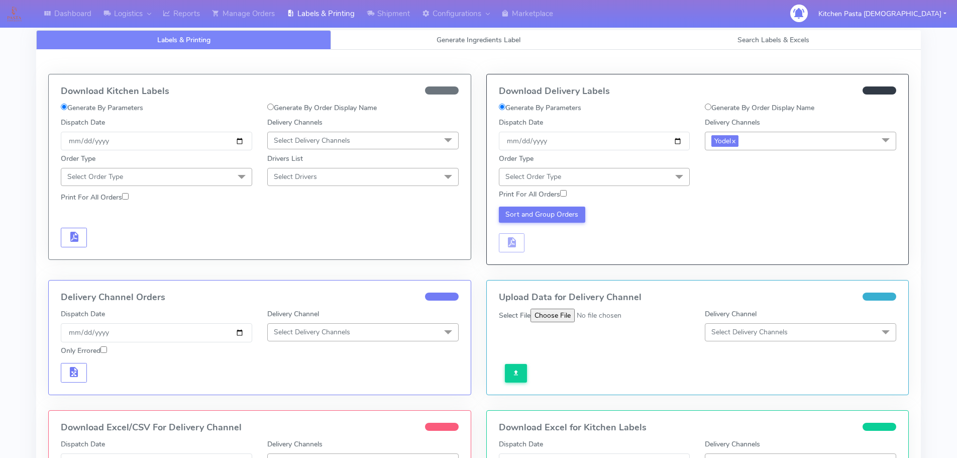
click at [625, 172] on span "Select Order Type" at bounding box center [594, 177] width 191 height 18
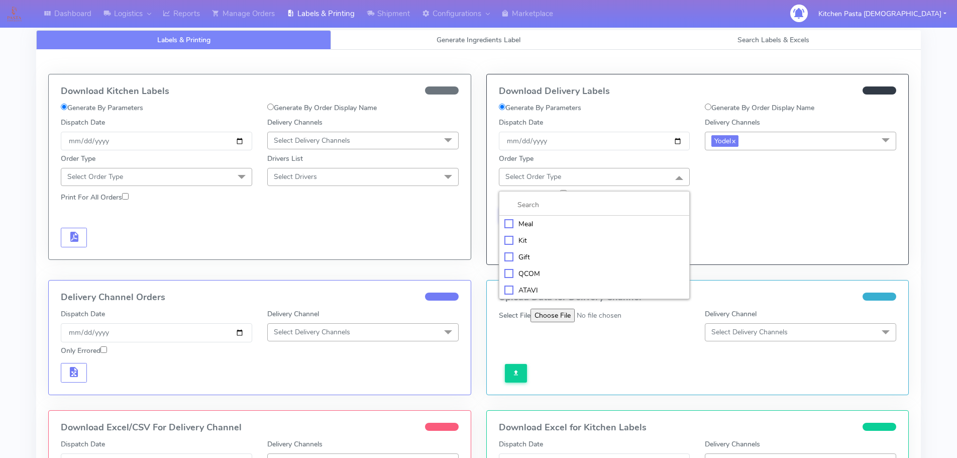
click at [555, 221] on div "Meal" at bounding box center [595, 224] width 180 height 11
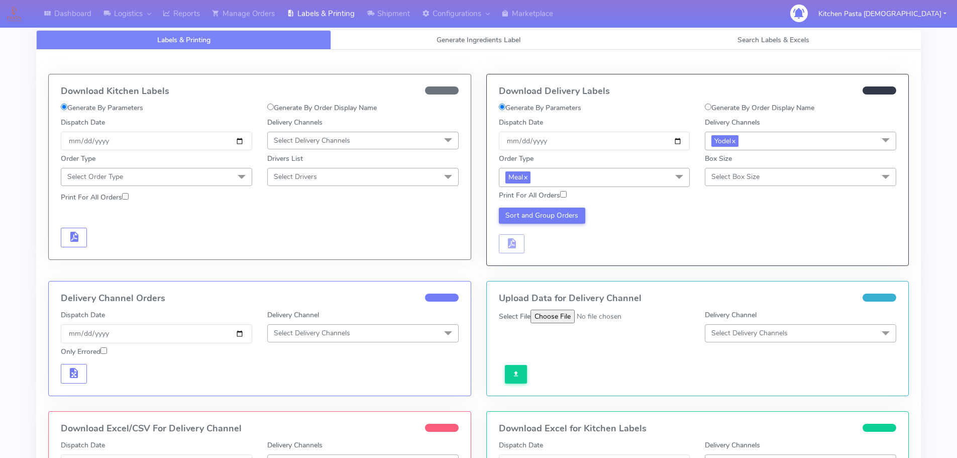
click at [732, 171] on span "Select Box Size" at bounding box center [800, 177] width 191 height 18
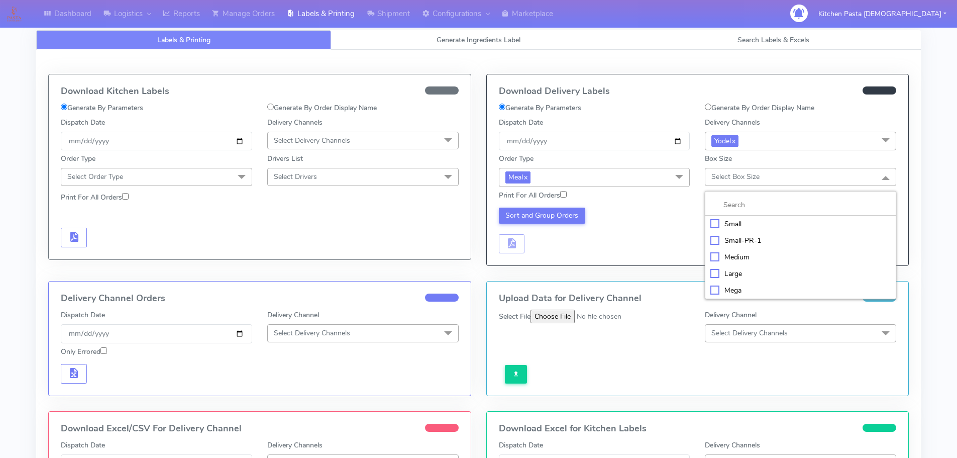
click at [731, 227] on div "Small" at bounding box center [801, 224] width 180 height 11
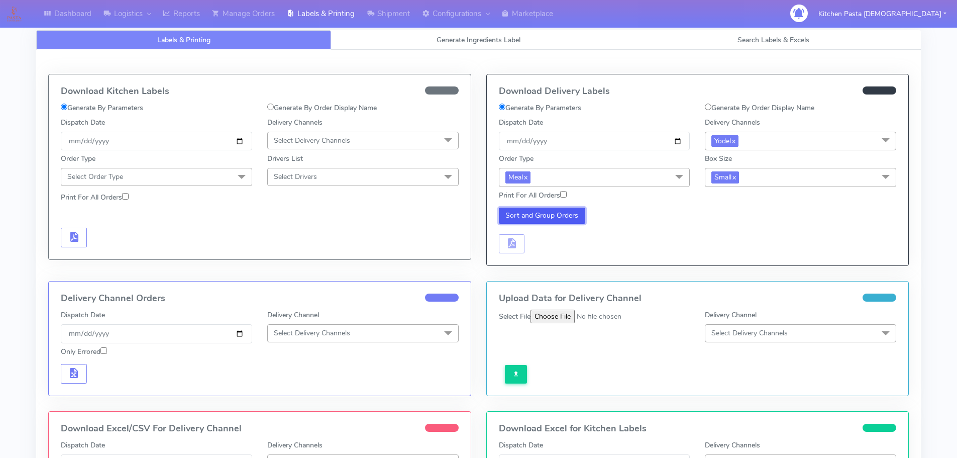
click at [524, 210] on button "Sort and Group Orders" at bounding box center [542, 216] width 87 height 16
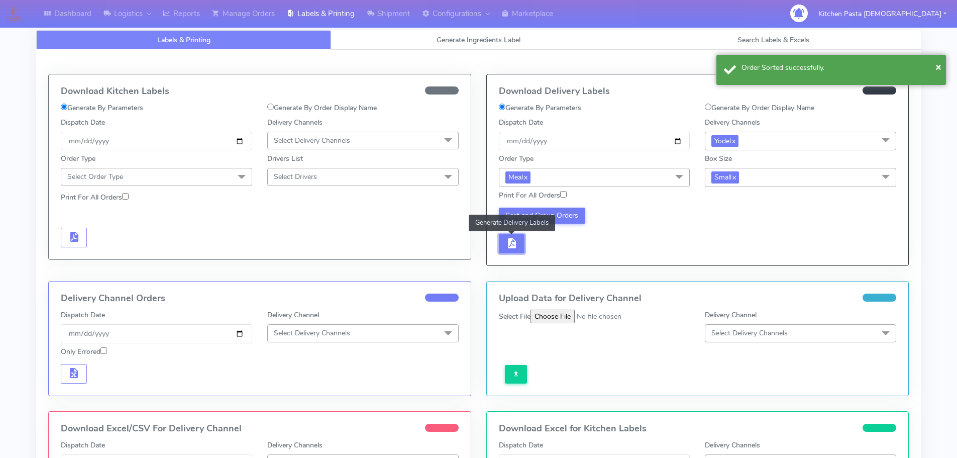
click at [521, 239] on button "button" at bounding box center [512, 244] width 26 height 20
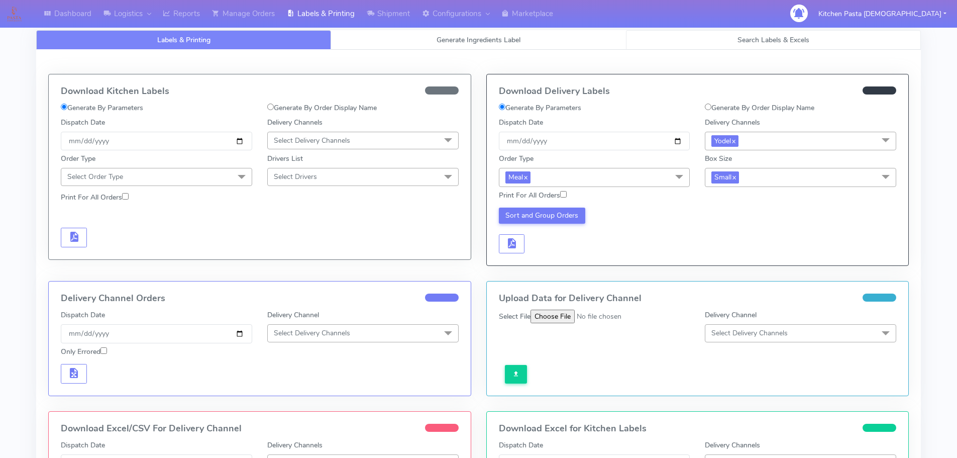
click at [724, 35] on link "Search Labels & Excels" at bounding box center [773, 40] width 295 height 20
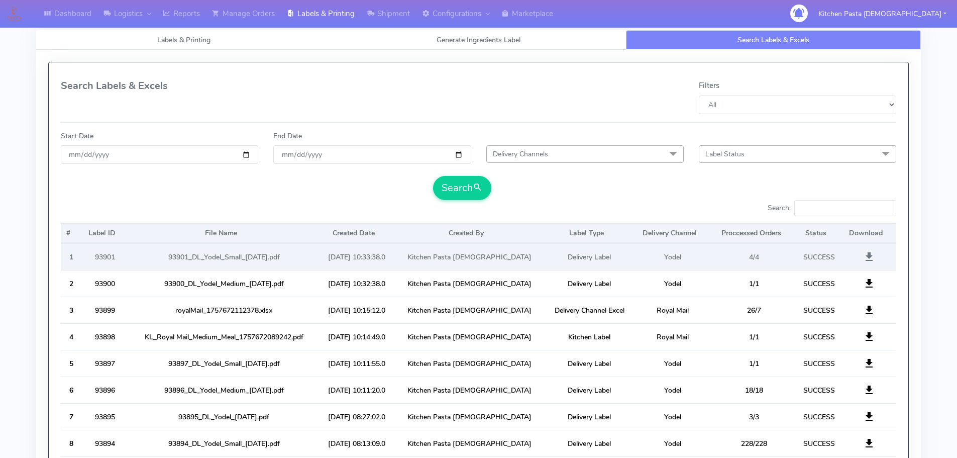
click at [868, 259] on span at bounding box center [869, 259] width 12 height 10
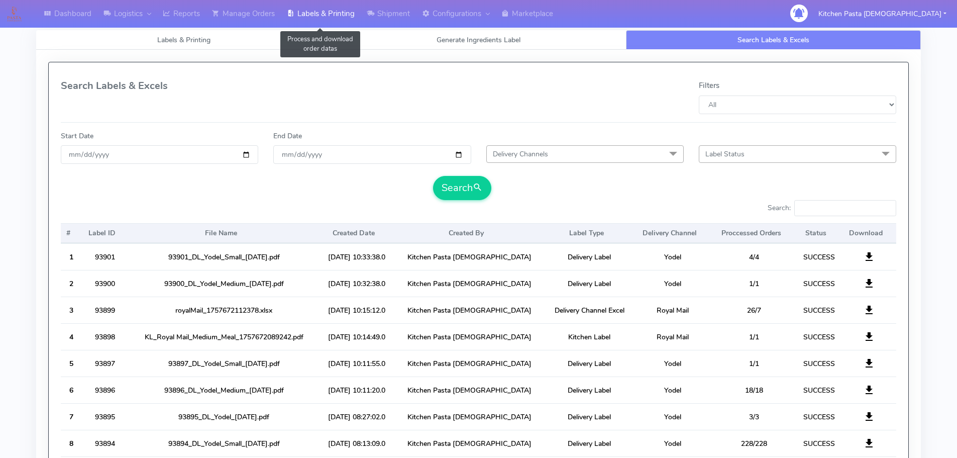
click at [323, 15] on link "Labels & Printing" at bounding box center [321, 14] width 80 height 28
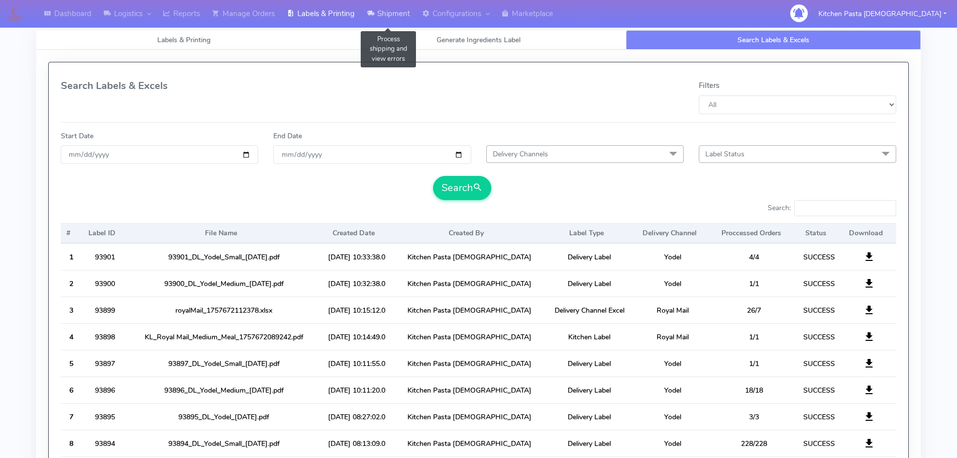
click at [402, 11] on link "Shipment" at bounding box center [388, 14] width 55 height 28
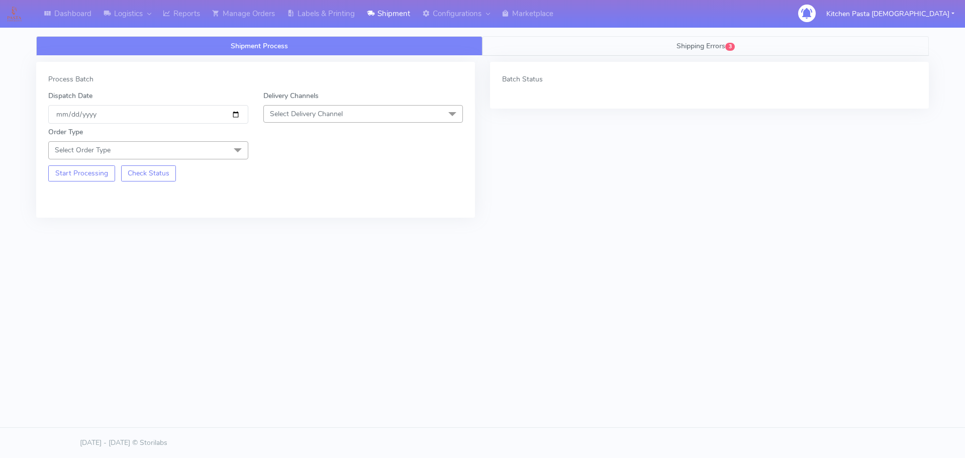
click at [698, 47] on span "Shipping Errors" at bounding box center [700, 46] width 49 height 10
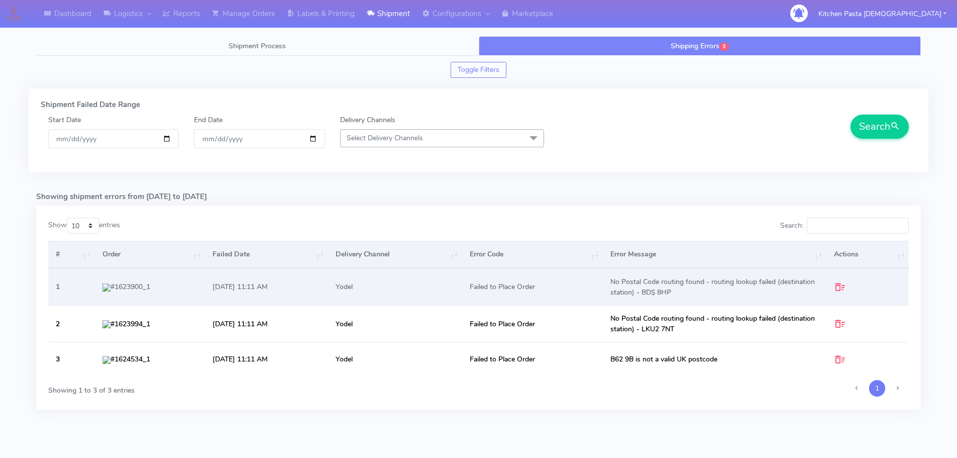
drag, startPoint x: 152, startPoint y: 286, endPoint x: 106, endPoint y: 290, distance: 46.5
click at [106, 290] on td "#1623900_1" at bounding box center [150, 286] width 110 height 37
copy td "#1623900_1"
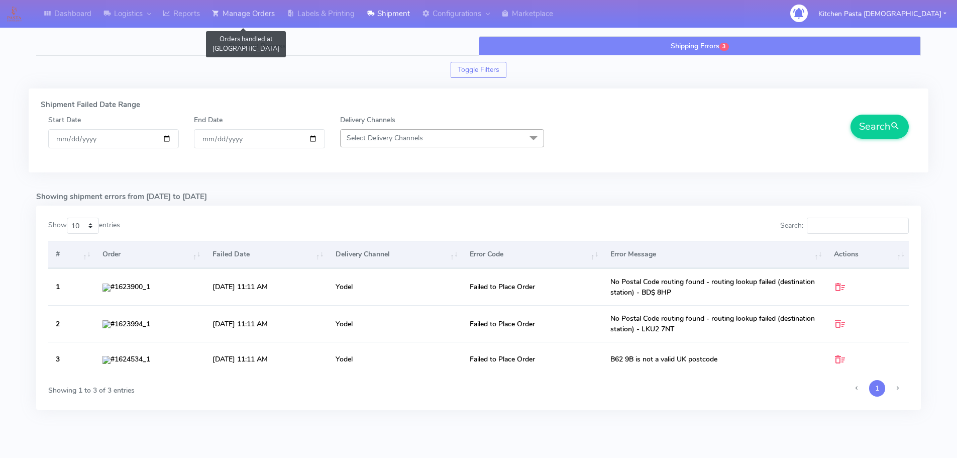
click at [265, 20] on link "Manage Orders" at bounding box center [243, 14] width 75 height 28
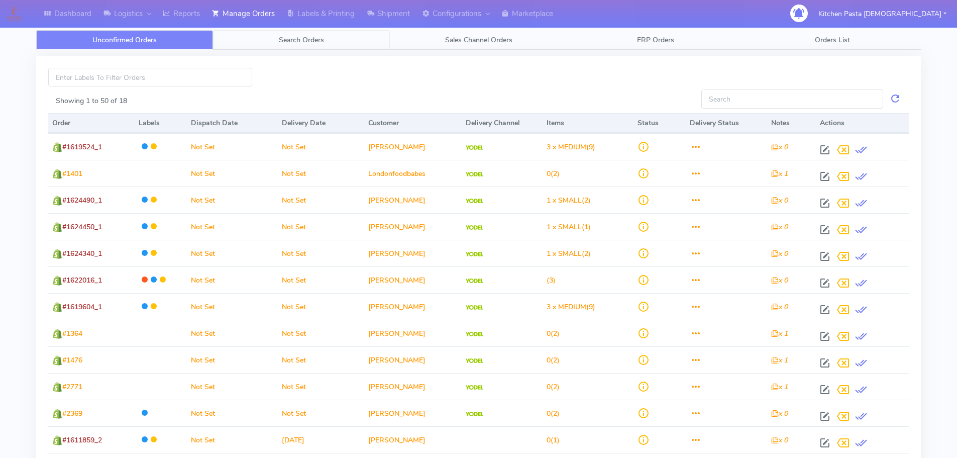
click at [300, 40] on span "Search Orders" at bounding box center [301, 40] width 45 height 10
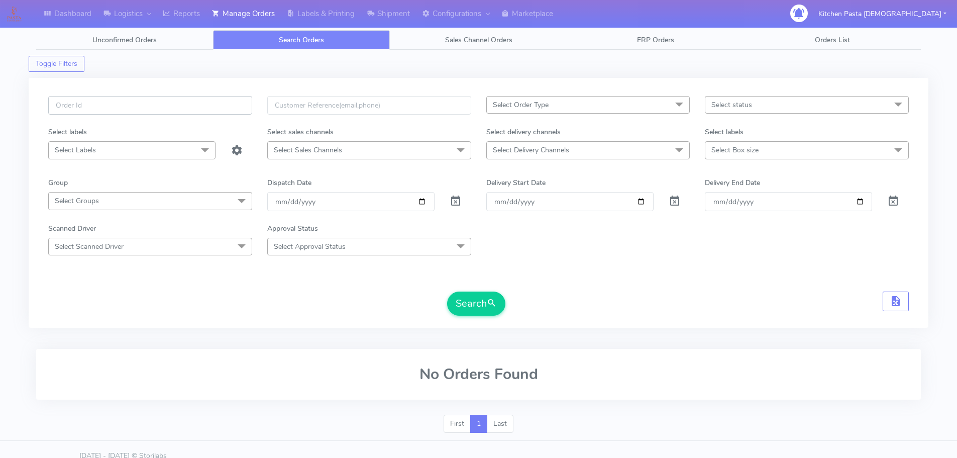
click at [193, 107] on input "text" at bounding box center [150, 105] width 204 height 19
paste input "#1623900_1"
type input "#1623900_1"
click at [521, 302] on div "Search" at bounding box center [478, 303] width 861 height 24
click at [462, 305] on button "Search" at bounding box center [476, 303] width 58 height 24
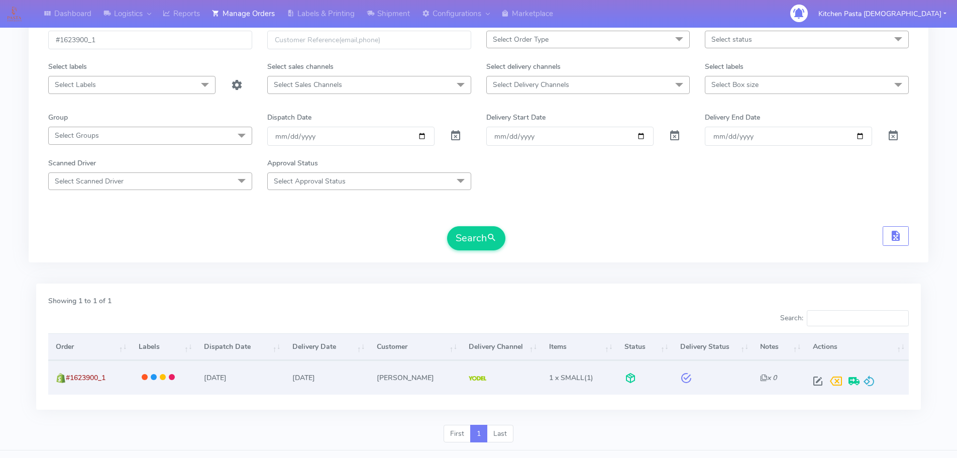
scroll to position [88, 0]
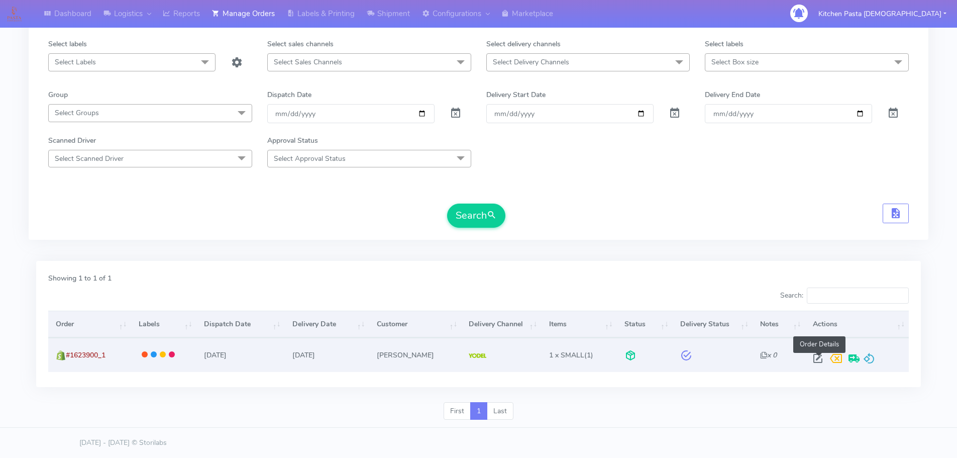
click at [812, 359] on span at bounding box center [818, 361] width 18 height 10
select select "5"
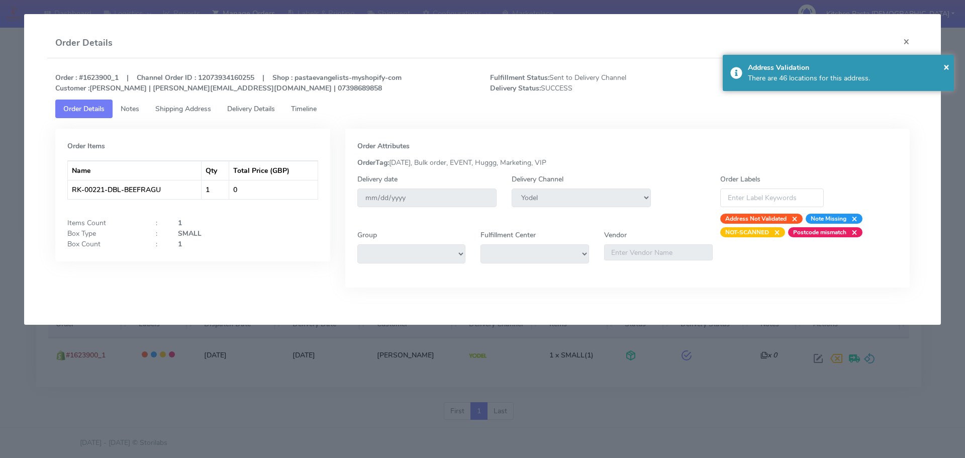
click at [256, 111] on span "Delivery Details" at bounding box center [251, 109] width 48 height 10
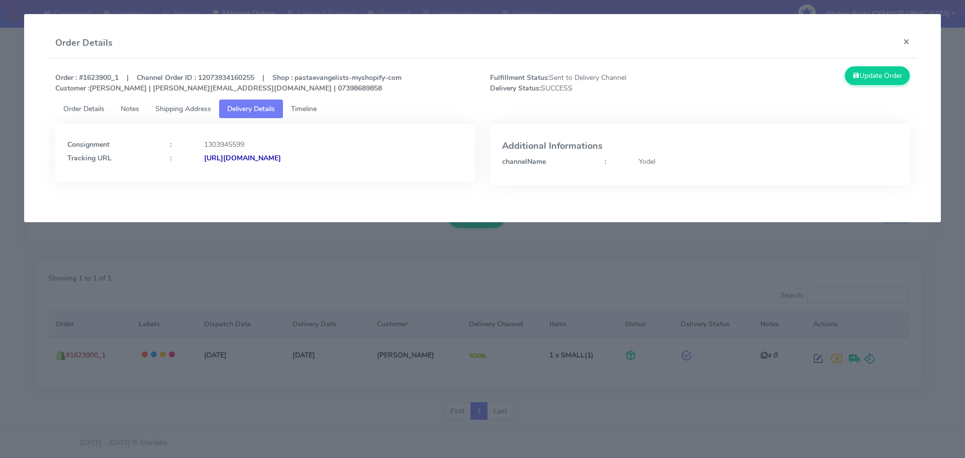
click at [191, 104] on span "Shipping Address" at bounding box center [183, 109] width 56 height 10
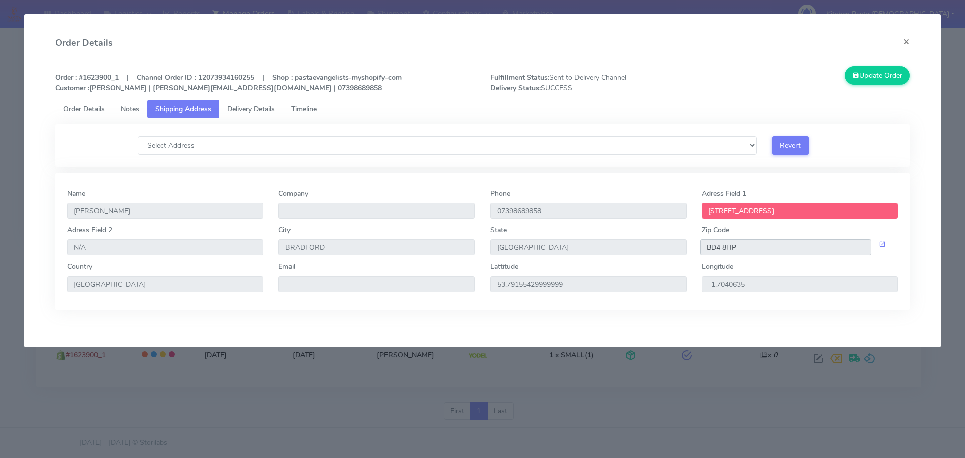
click at [755, 250] on input "BD4 8HP" at bounding box center [785, 247] width 171 height 16
click at [879, 242] on span at bounding box center [882, 245] width 7 height 10
click at [903, 43] on button "×" at bounding box center [906, 41] width 23 height 27
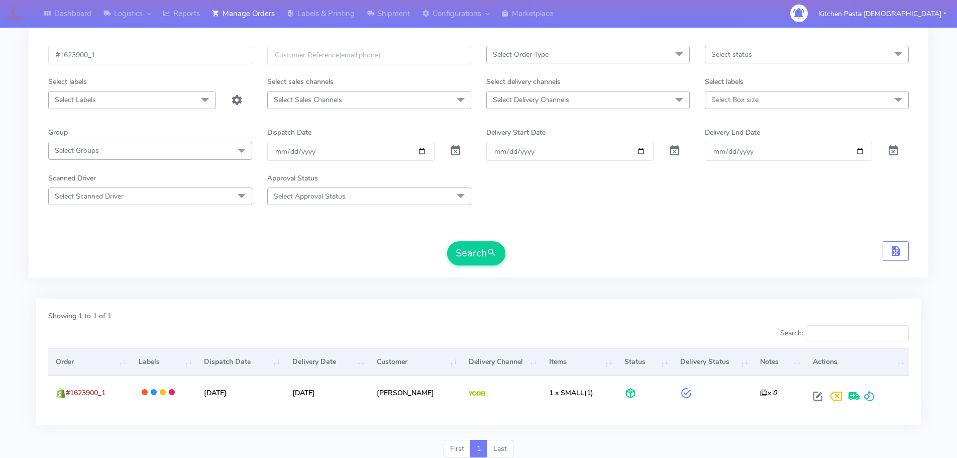
scroll to position [0, 0]
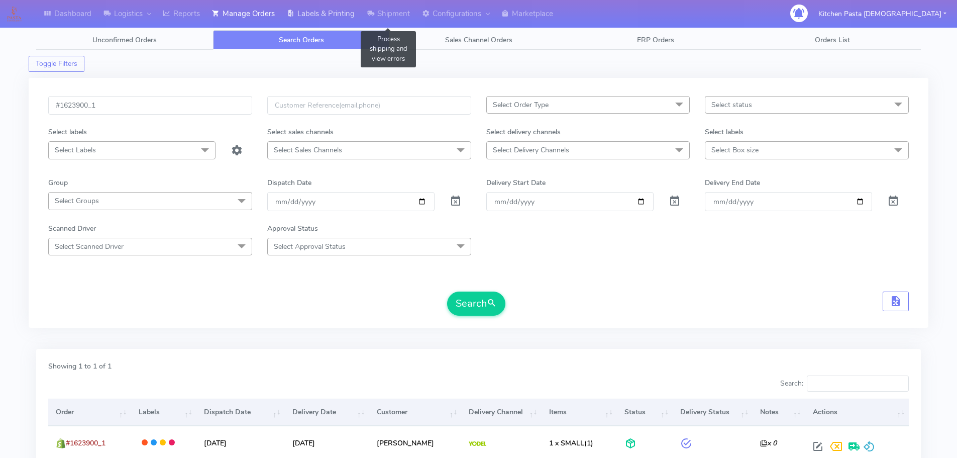
click at [352, 7] on link "Labels & Printing" at bounding box center [321, 14] width 80 height 28
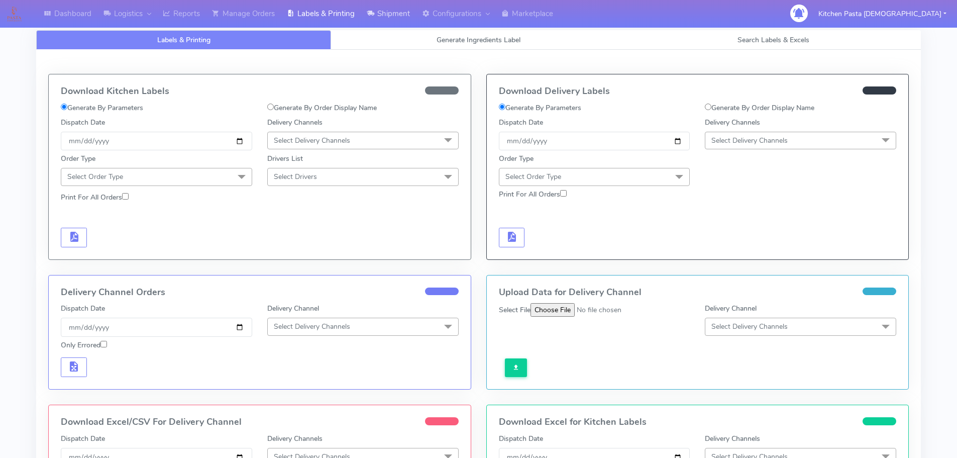
click at [383, 21] on link "Shipment" at bounding box center [388, 14] width 55 height 28
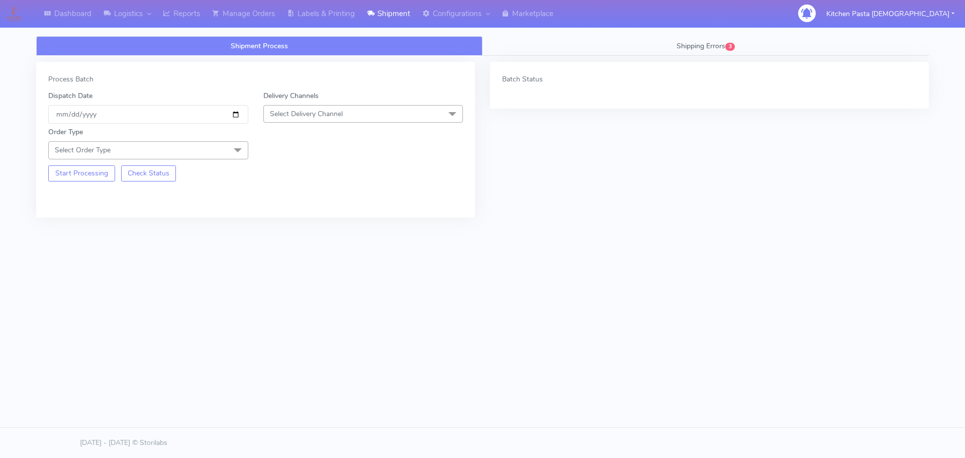
click at [702, 56] on div "Process Batch Dispatch Date 2025-09-12 Delivery Channels Select Delivery Channe…" at bounding box center [483, 144] width 908 height 177
click at [697, 51] on link "Shipping Errors 3" at bounding box center [705, 46] width 446 height 20
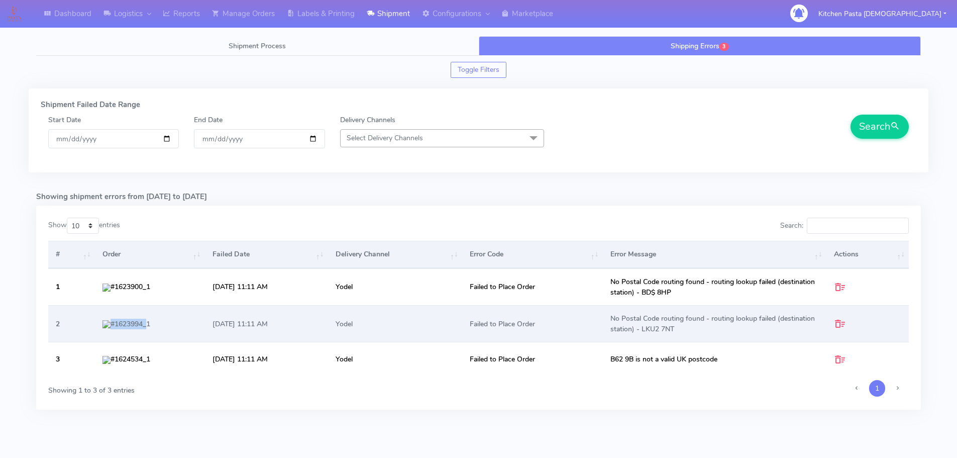
drag, startPoint x: 125, startPoint y: 326, endPoint x: 106, endPoint y: 326, distance: 19.1
click at [106, 326] on td "#1623994_1" at bounding box center [150, 323] width 110 height 37
copy td "#1623994"
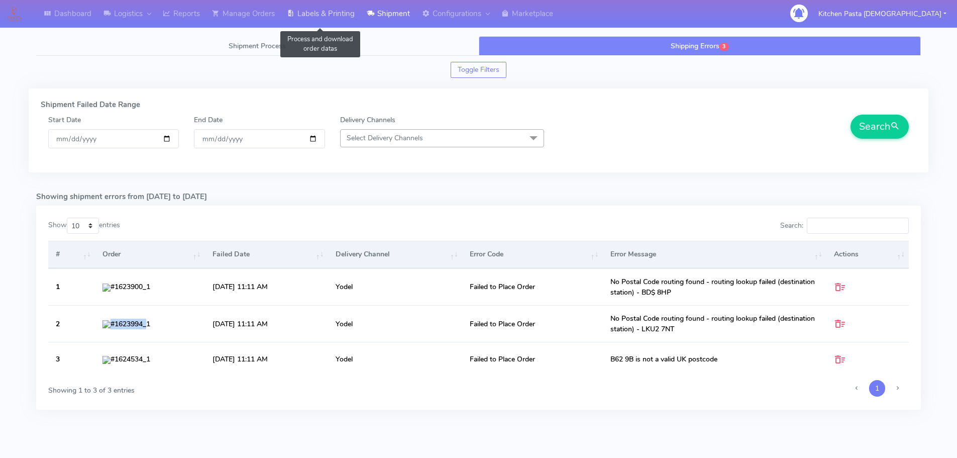
click at [319, 15] on link "Labels & Printing" at bounding box center [321, 14] width 80 height 28
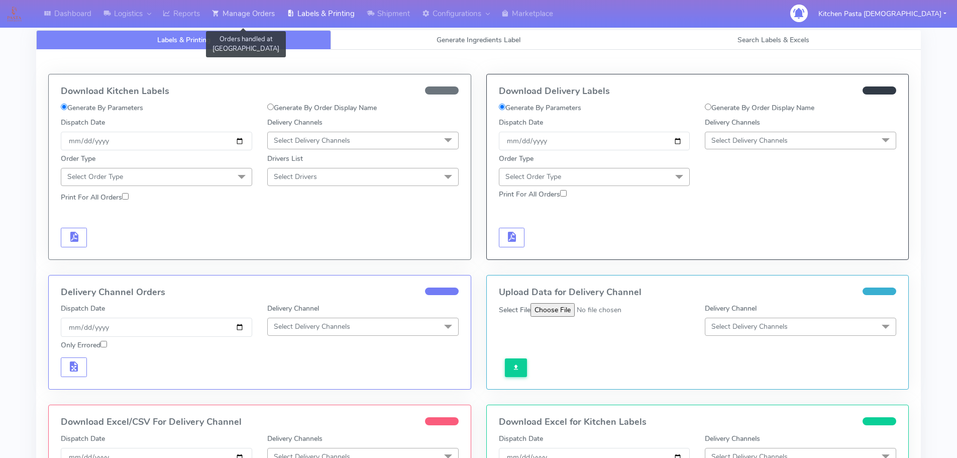
click at [269, 19] on link "Manage Orders" at bounding box center [243, 14] width 75 height 28
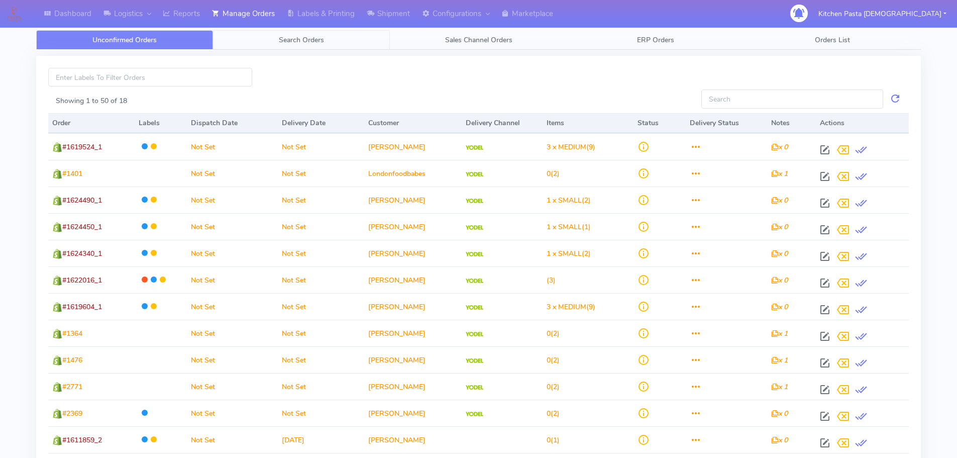
click at [358, 49] on link "Search Orders" at bounding box center [301, 40] width 177 height 20
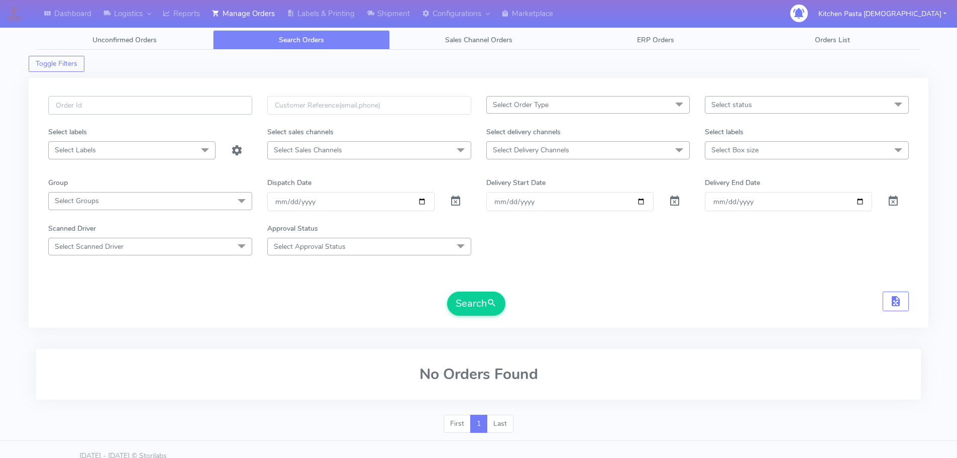
click at [139, 110] on input "text" at bounding box center [150, 105] width 204 height 19
paste input "#1623994"
type input "#1623994"
click at [477, 299] on button "Search" at bounding box center [476, 303] width 58 height 24
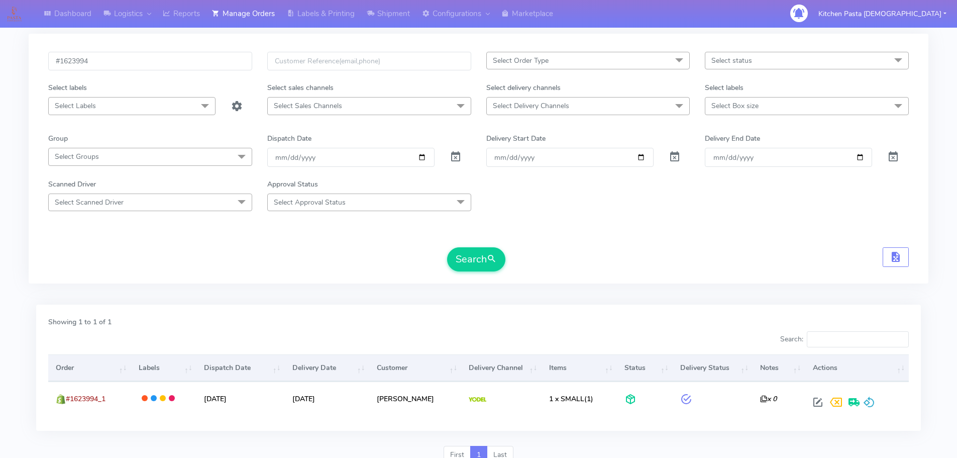
scroll to position [88, 0]
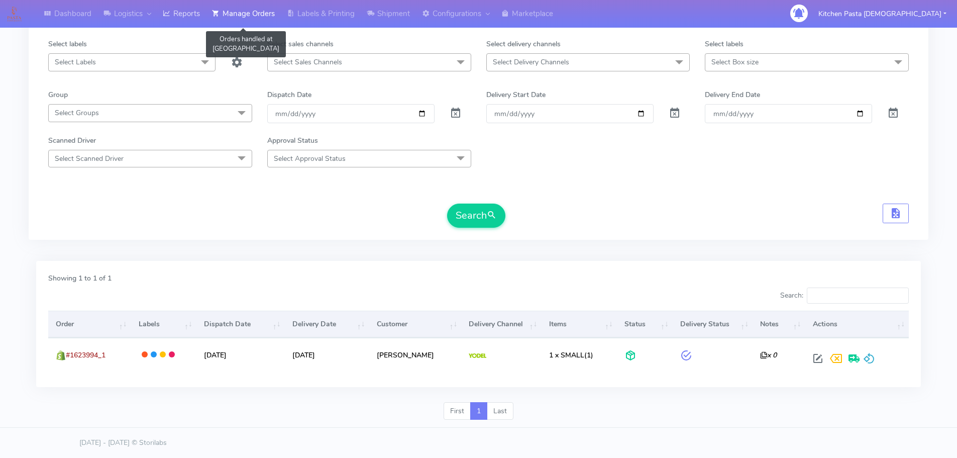
click at [193, 10] on link "Reports" at bounding box center [181, 14] width 49 height 28
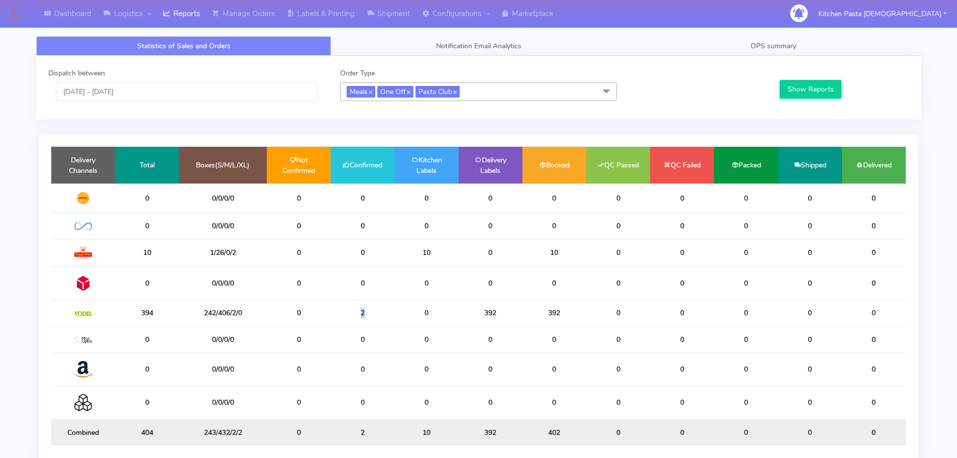
drag, startPoint x: 335, startPoint y: 316, endPoint x: 311, endPoint y: 313, distance: 24.3
click at [311, 313] on tr "394 242/406/2/0 0 2 0 392 392 0 0 0 0 0" at bounding box center [478, 313] width 855 height 26
drag, startPoint x: 372, startPoint y: 259, endPoint x: 339, endPoint y: 257, distance: 32.7
click at [339, 257] on td "0" at bounding box center [363, 253] width 64 height 28
click at [706, 45] on link "OPS summary" at bounding box center [773, 46] width 295 height 20
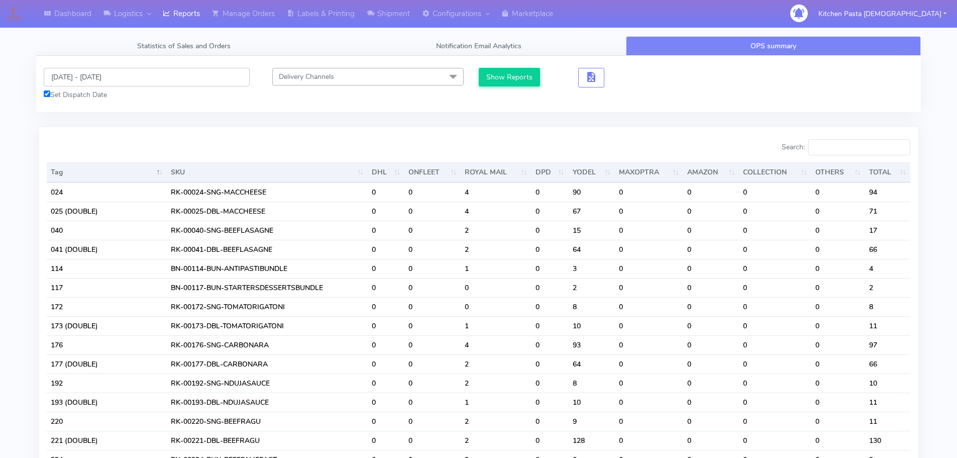
click at [100, 78] on input "[DATE] - [DATE]" at bounding box center [147, 77] width 206 height 19
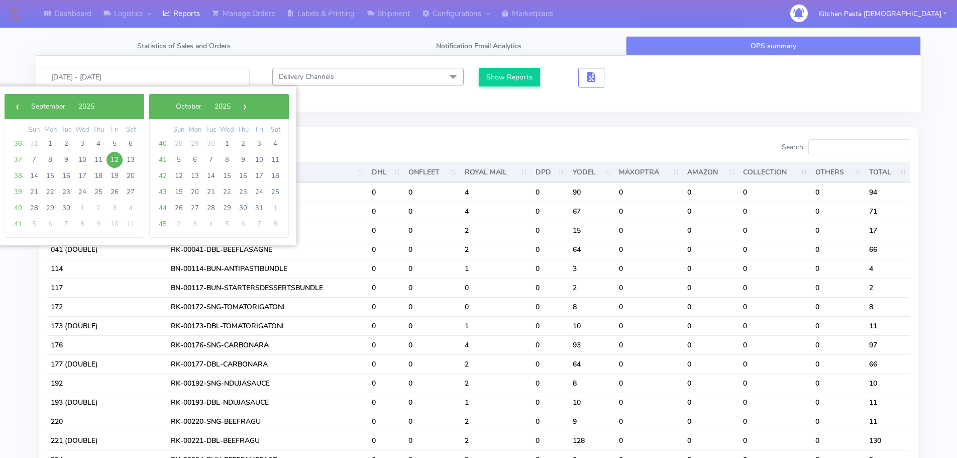
click at [116, 163] on span "12" at bounding box center [115, 160] width 16 height 16
click at [34, 177] on span "14" at bounding box center [34, 176] width 16 height 16
type input "12/09/2025 - 14/09/2025"
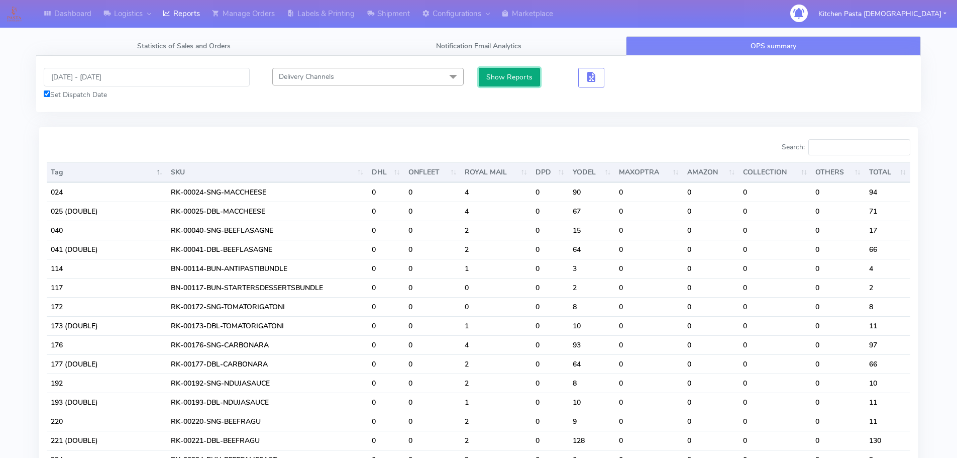
click at [520, 77] on button "Show Reports" at bounding box center [510, 77] width 62 height 19
click at [116, 80] on input "12/09/2025 - 14/09/2025" at bounding box center [147, 77] width 206 height 19
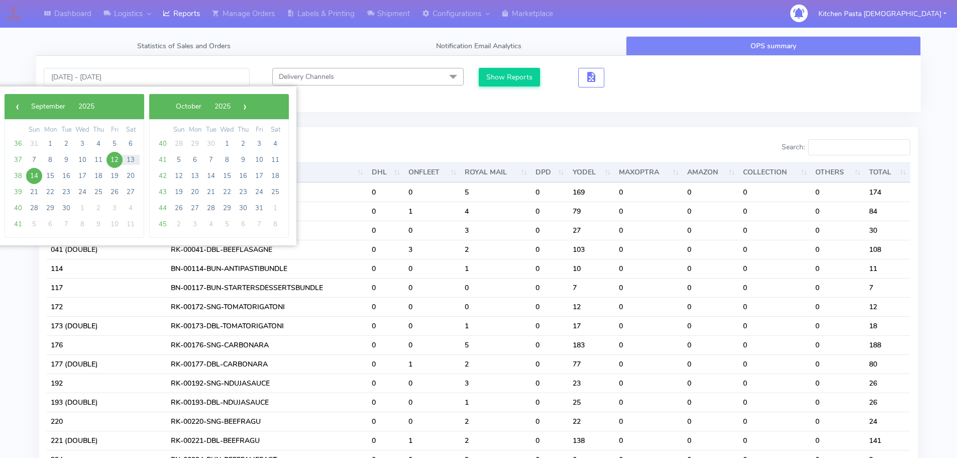
click at [113, 158] on span "12" at bounding box center [115, 160] width 16 height 16
click at [36, 178] on span "14" at bounding box center [34, 176] width 16 height 16
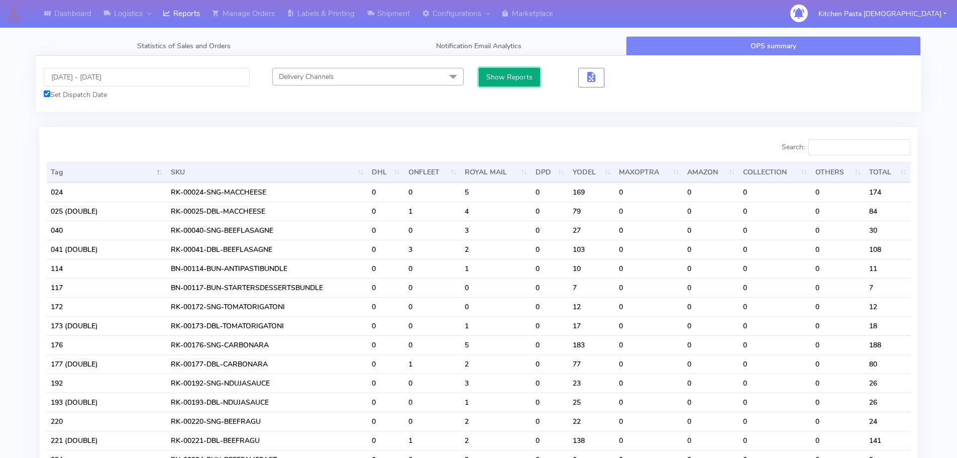
click at [530, 71] on button "Show Reports" at bounding box center [510, 77] width 62 height 19
click at [845, 152] on input "Search:" at bounding box center [860, 147] width 102 height 16
click at [833, 142] on input "Search:" at bounding box center [860, 147] width 102 height 16
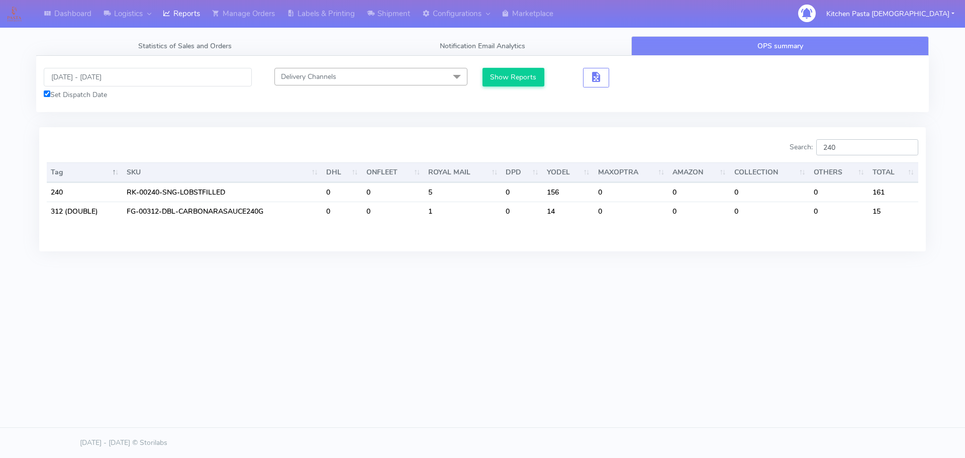
click at [858, 146] on input "240" at bounding box center [867, 147] width 102 height 16
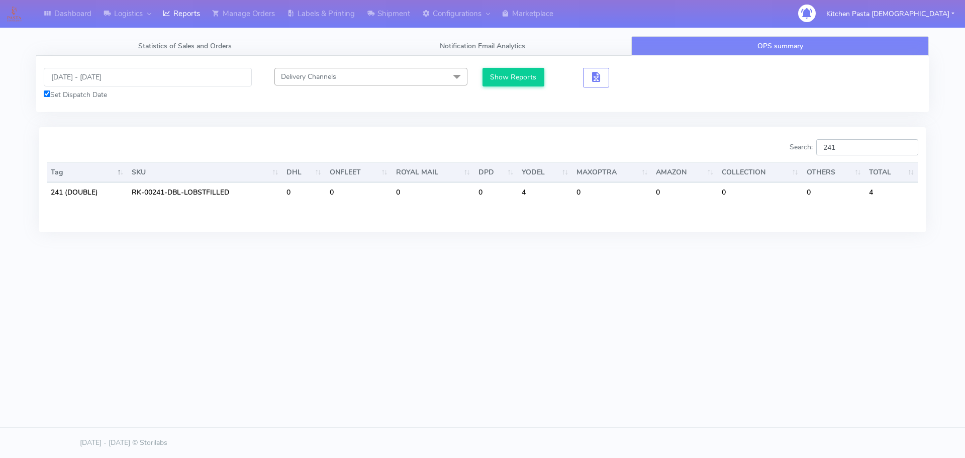
type input "241"
click at [99, 78] on input "12/09/2025 - 14/09/2025" at bounding box center [148, 77] width 208 height 19
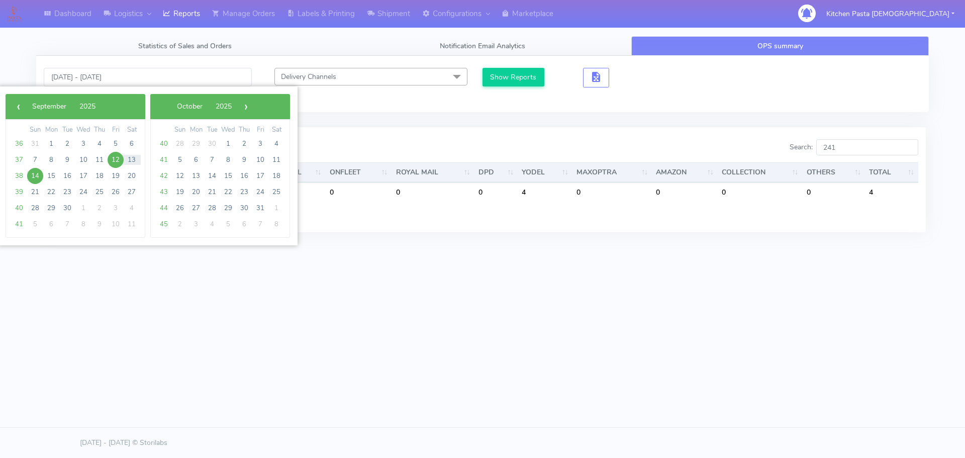
click at [118, 158] on span "12" at bounding box center [116, 160] width 16 height 16
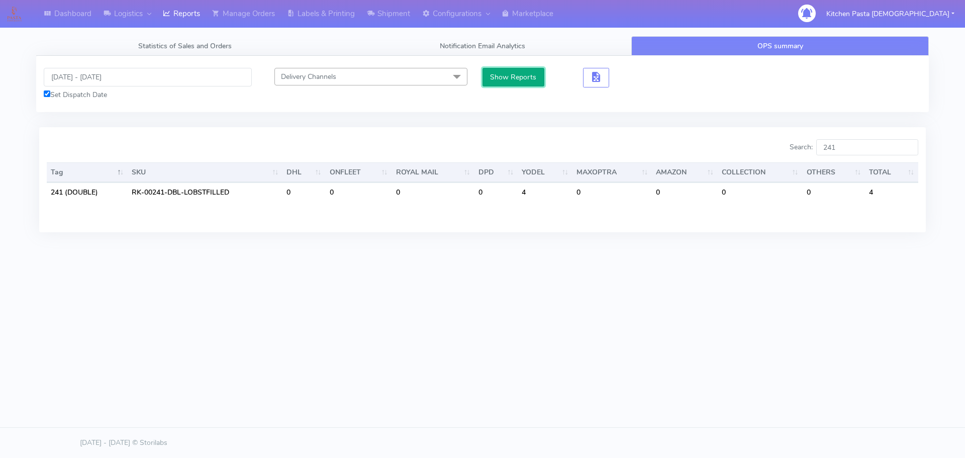
click at [520, 79] on button "Show Reports" at bounding box center [513, 77] width 62 height 19
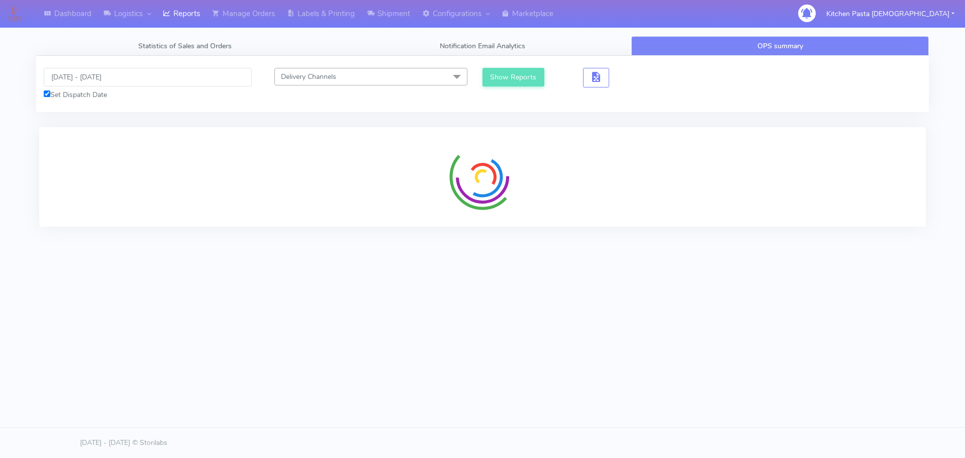
click at [71, 87] on div "12/09/2025 - 12/09/2025 Set Dispatch Date" at bounding box center [147, 84] width 223 height 32
click at [73, 83] on input "[DATE] - [DATE]" at bounding box center [148, 77] width 208 height 19
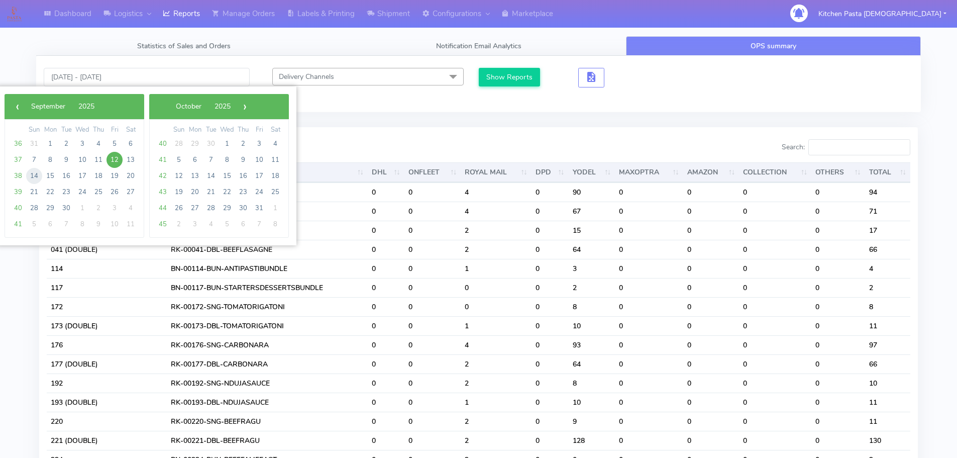
click at [38, 180] on span "14" at bounding box center [34, 176] width 16 height 16
type input "14/09/2025 - 14/09/2025"
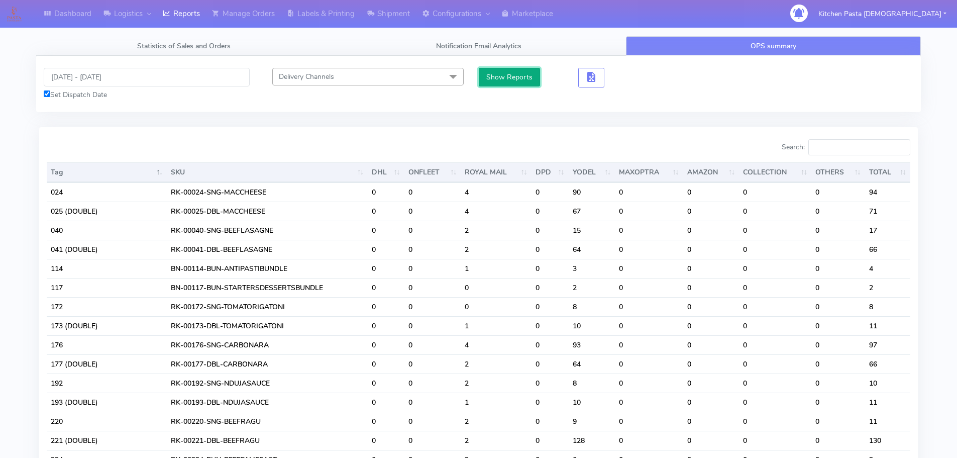
click at [497, 77] on button "Show Reports" at bounding box center [510, 77] width 62 height 19
click at [862, 155] on input "Search:" at bounding box center [860, 147] width 102 height 16
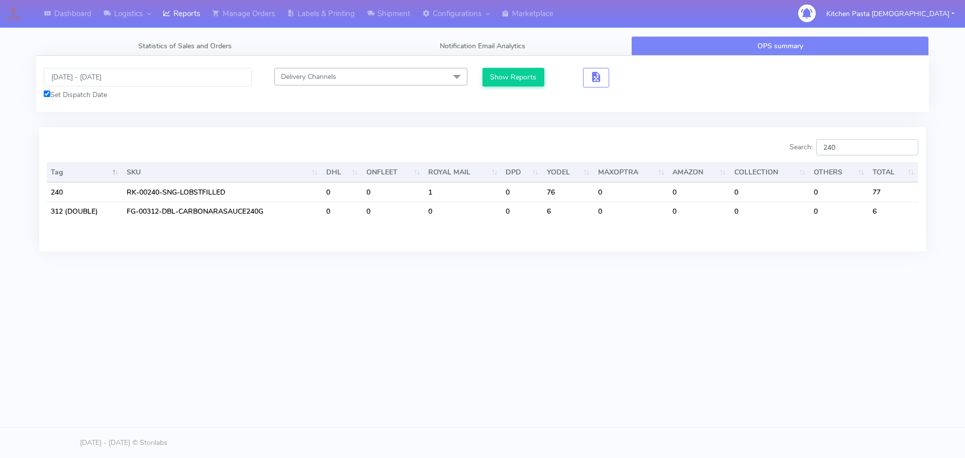
type input "240"
